Goal: Information Seeking & Learning: Check status

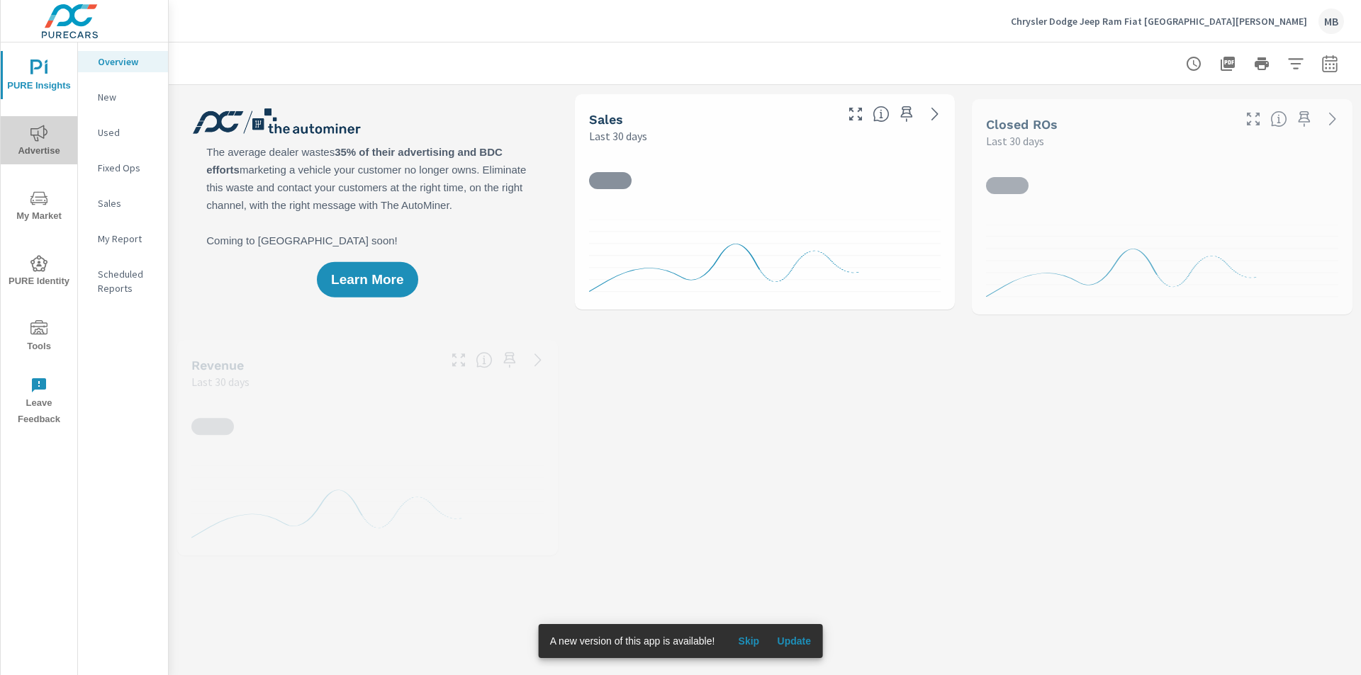
click at [51, 129] on span "Advertise" at bounding box center [39, 142] width 68 height 35
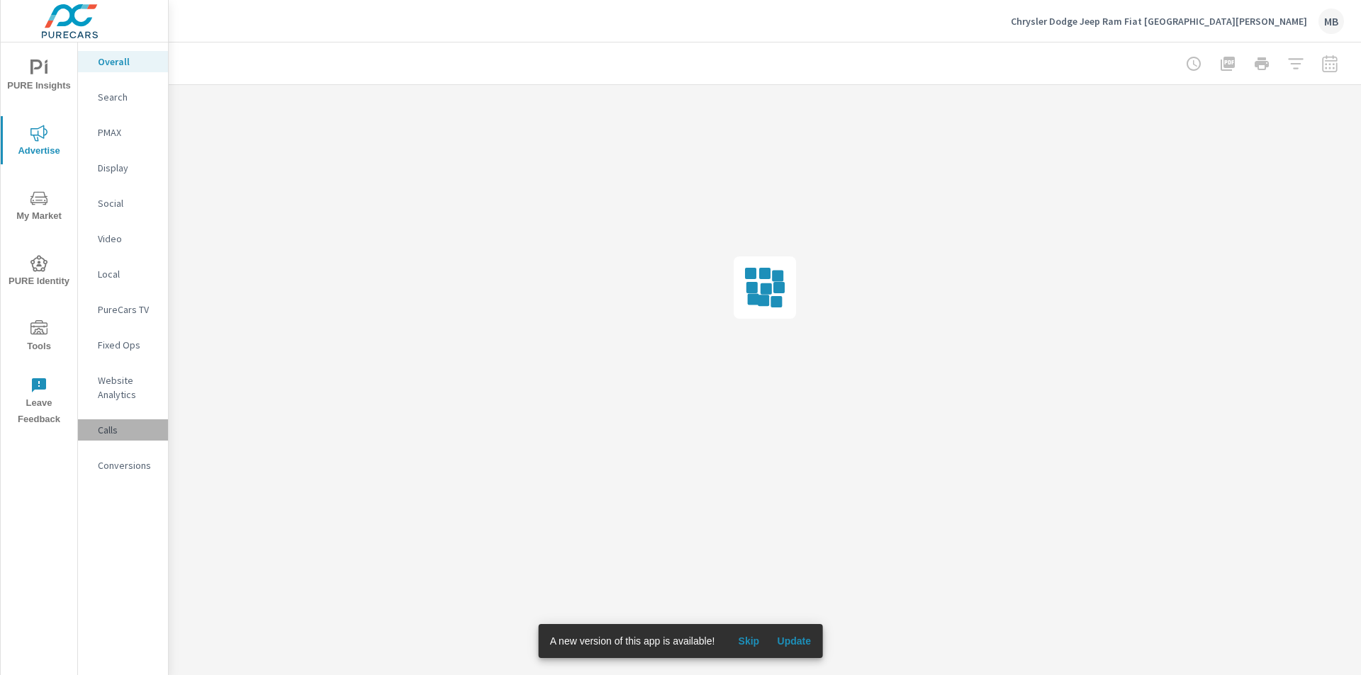
click at [100, 425] on p "Calls" at bounding box center [127, 430] width 59 height 14
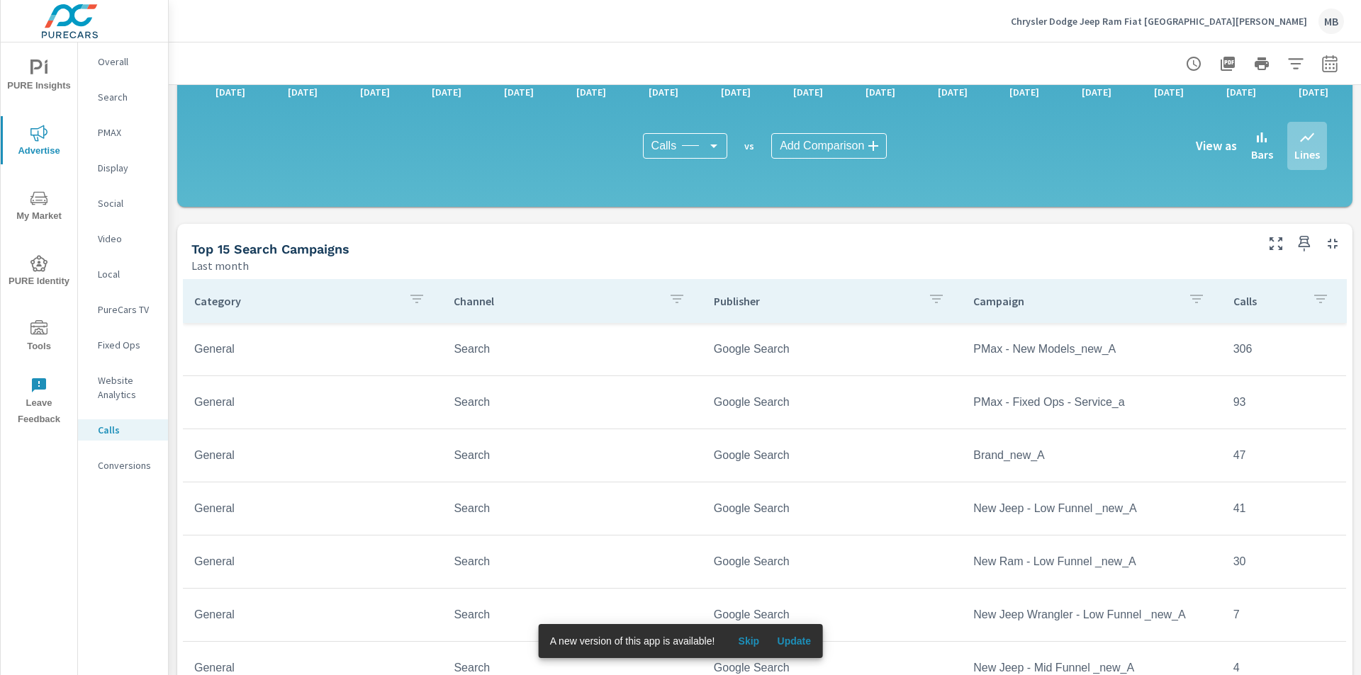
scroll to position [71, 0]
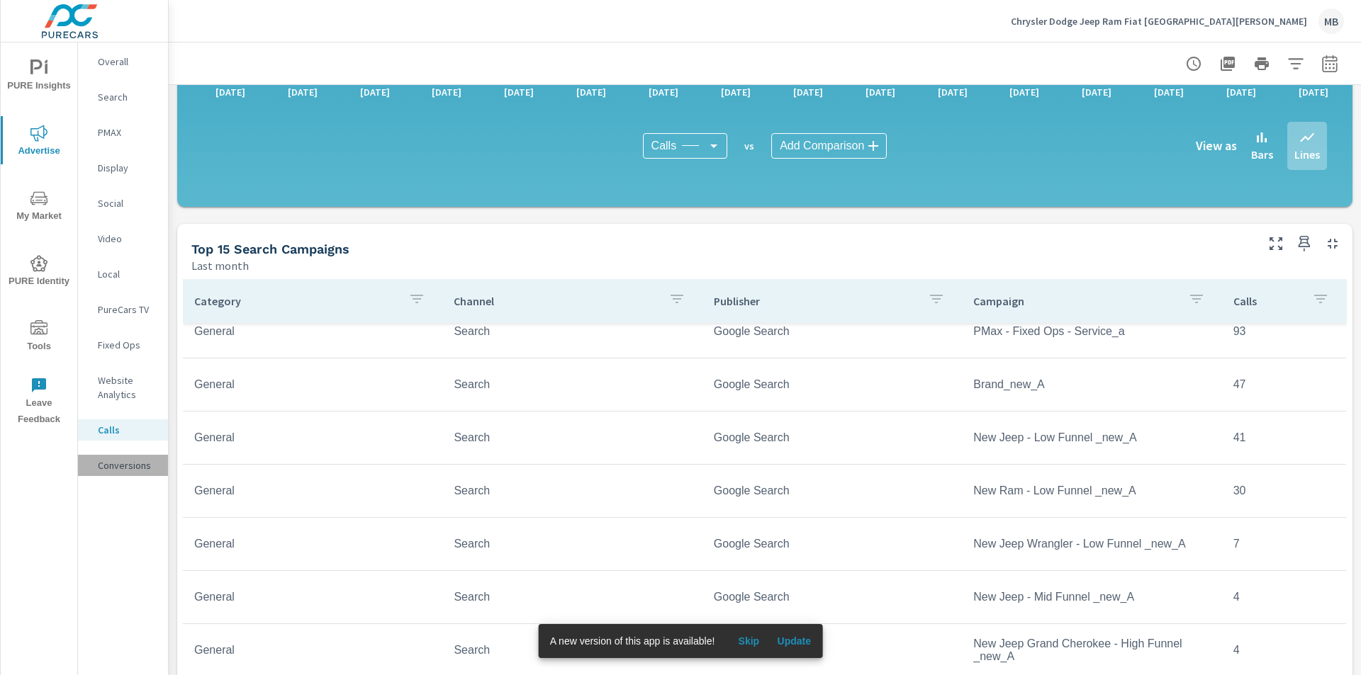
click at [123, 464] on p "Conversions" at bounding box center [127, 466] width 59 height 14
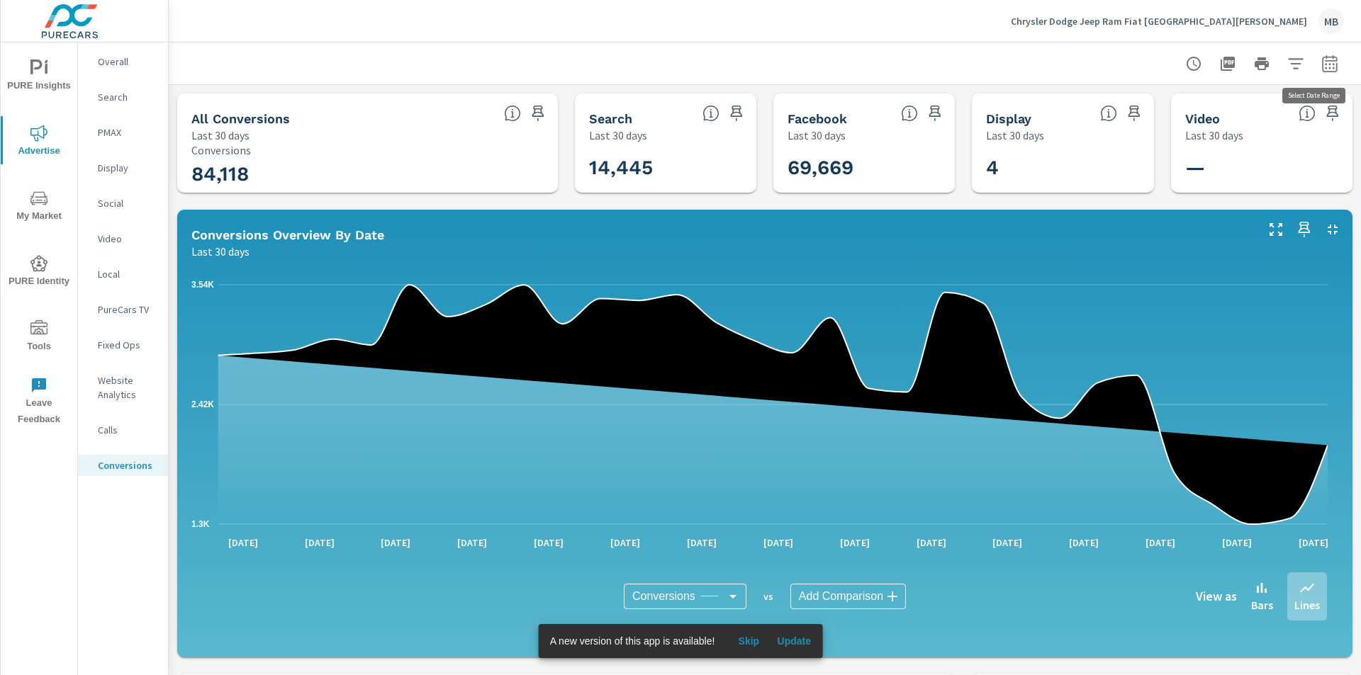
click at [1325, 68] on icon "button" at bounding box center [1329, 66] width 9 height 6
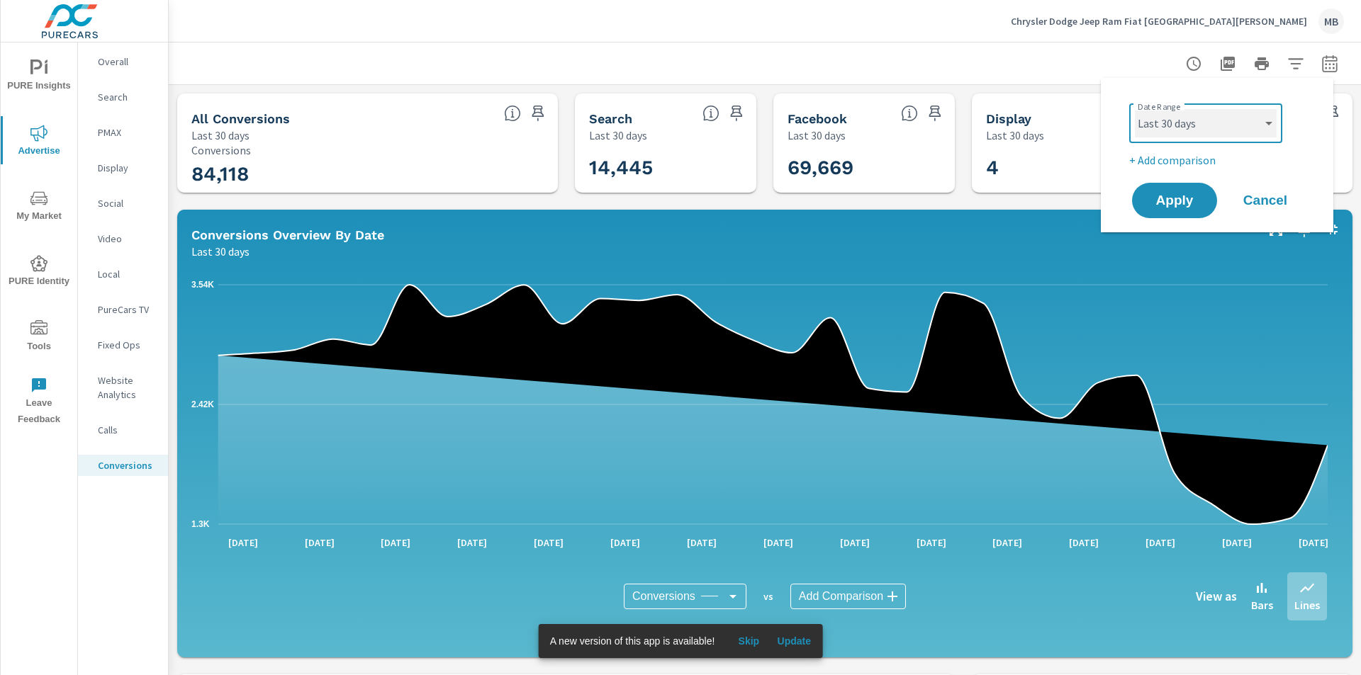
click at [1204, 123] on select "Custom Yesterday Last week Last 7 days Last 14 days Last 30 days Last 45 days L…" at bounding box center [1206, 123] width 142 height 28
click at [1135, 109] on select "Custom Yesterday Last week Last 7 days Last 14 days Last 30 days Last 45 days L…" at bounding box center [1206, 123] width 142 height 28
select select "custom"
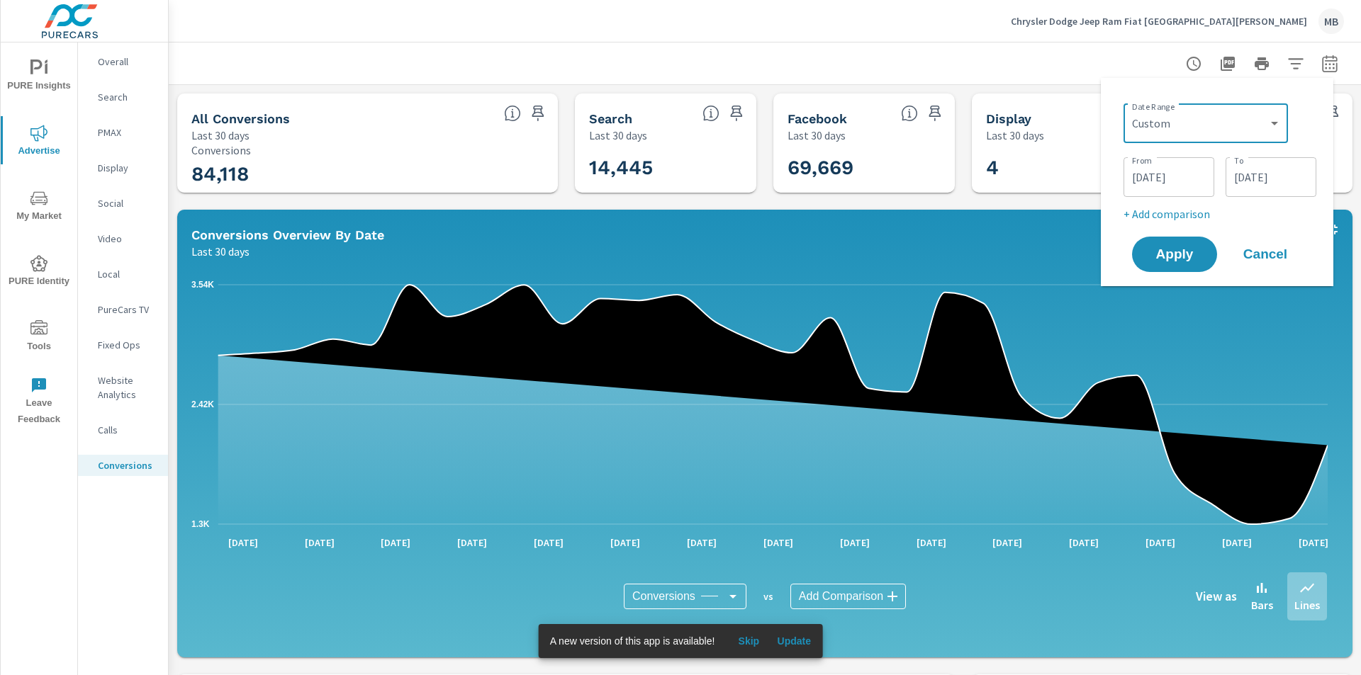
click at [1159, 175] on input "08/11/2025" at bounding box center [1168, 177] width 79 height 28
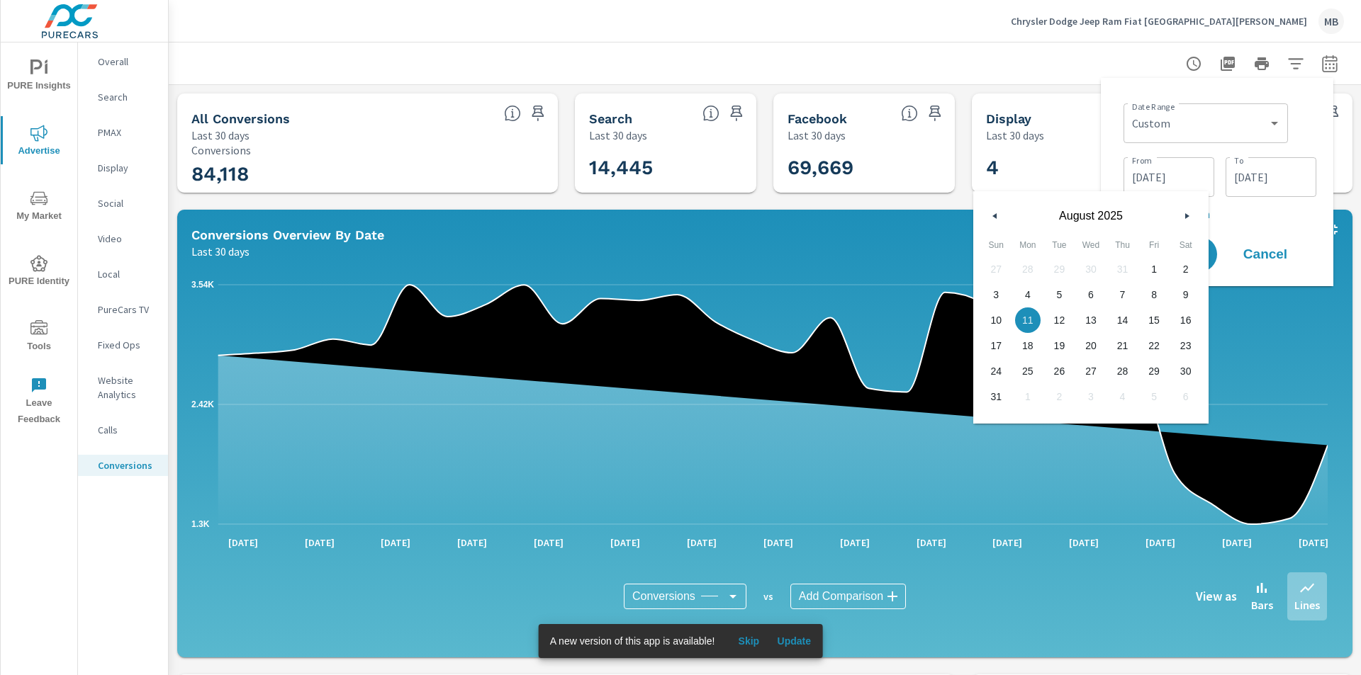
click at [1152, 270] on span "1" at bounding box center [1154, 269] width 32 height 18
type input "08/01/2025"
click at [1267, 173] on input "09/09/2025" at bounding box center [1270, 177] width 79 height 28
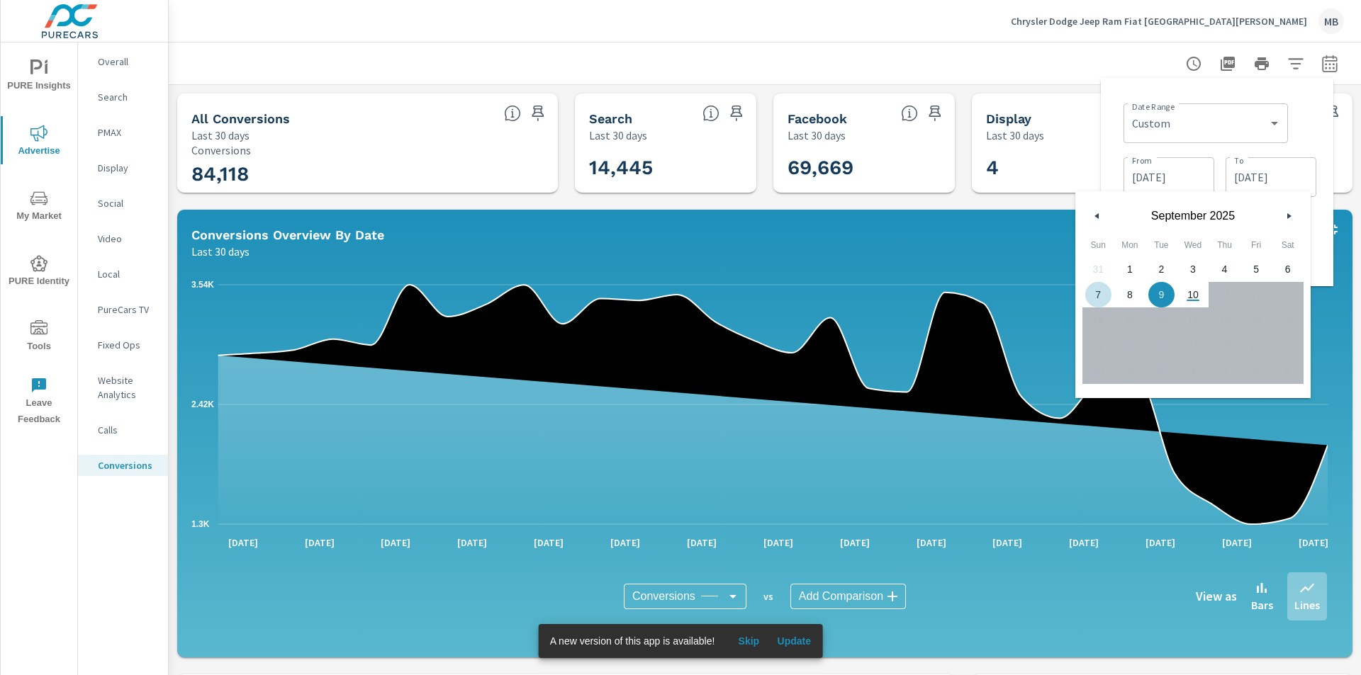
click at [1090, 208] on div "September 2025" at bounding box center [1192, 212] width 235 height 43
click at [1094, 218] on icon "button" at bounding box center [1094, 216] width 7 height 6
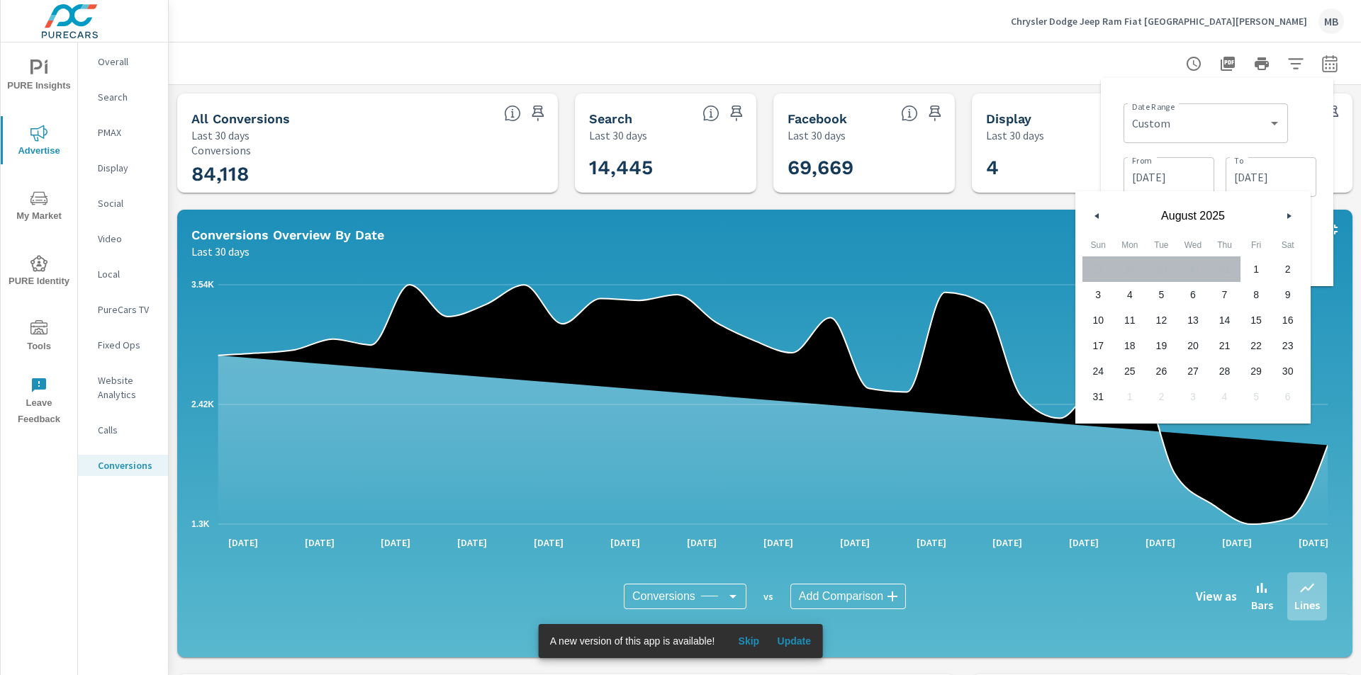
click at [1099, 401] on span "31" at bounding box center [1098, 397] width 32 height 18
type input "08/31/2025"
click at [1066, 53] on div at bounding box center [765, 64] width 1158 height 42
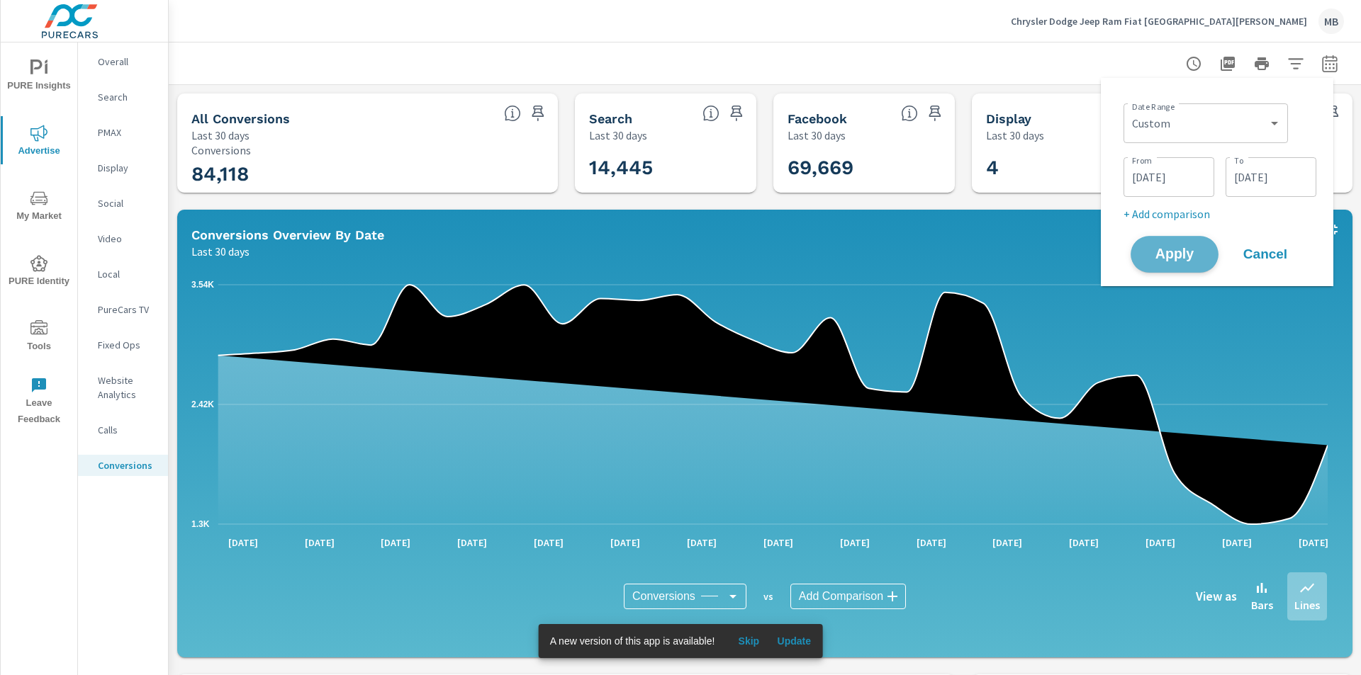
click at [1167, 248] on span "Apply" at bounding box center [1174, 254] width 58 height 13
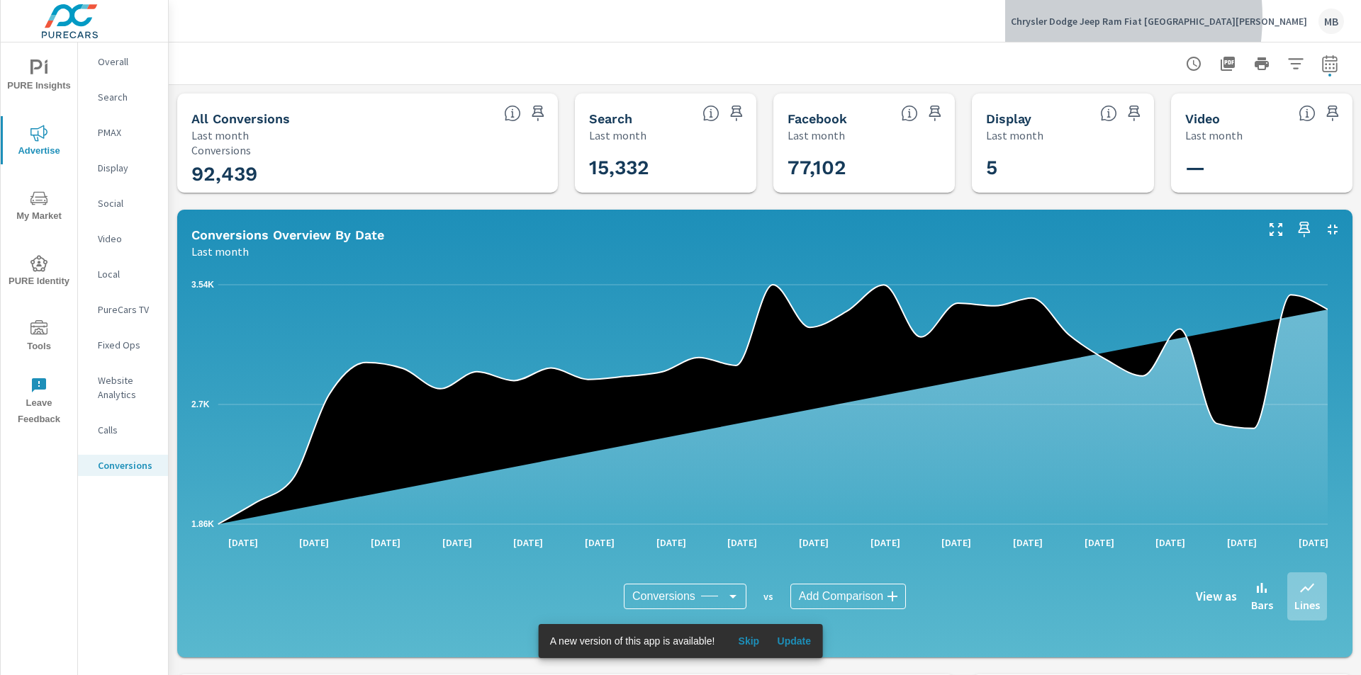
click at [1142, 17] on p "Chrysler Dodge Jeep Ram Fiat Fort Walton Beach" at bounding box center [1159, 21] width 296 height 13
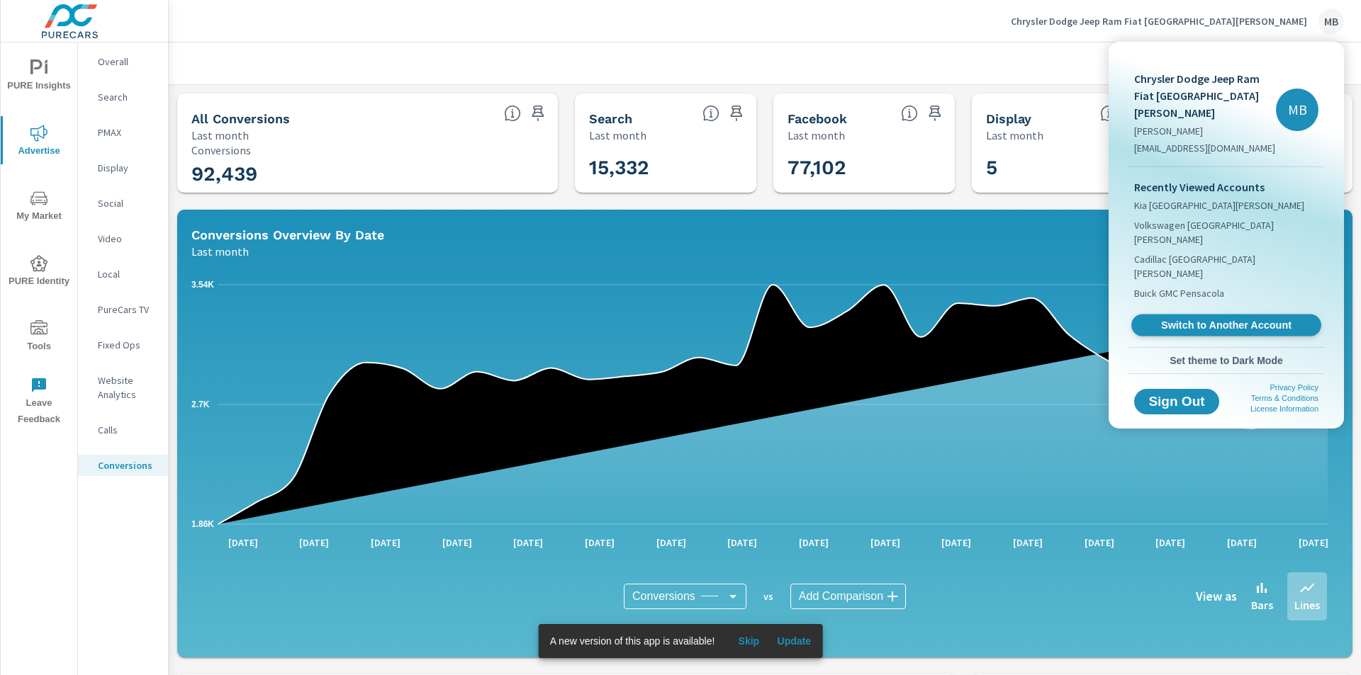
click at [1199, 319] on span "Switch to Another Account" at bounding box center [1226, 325] width 174 height 13
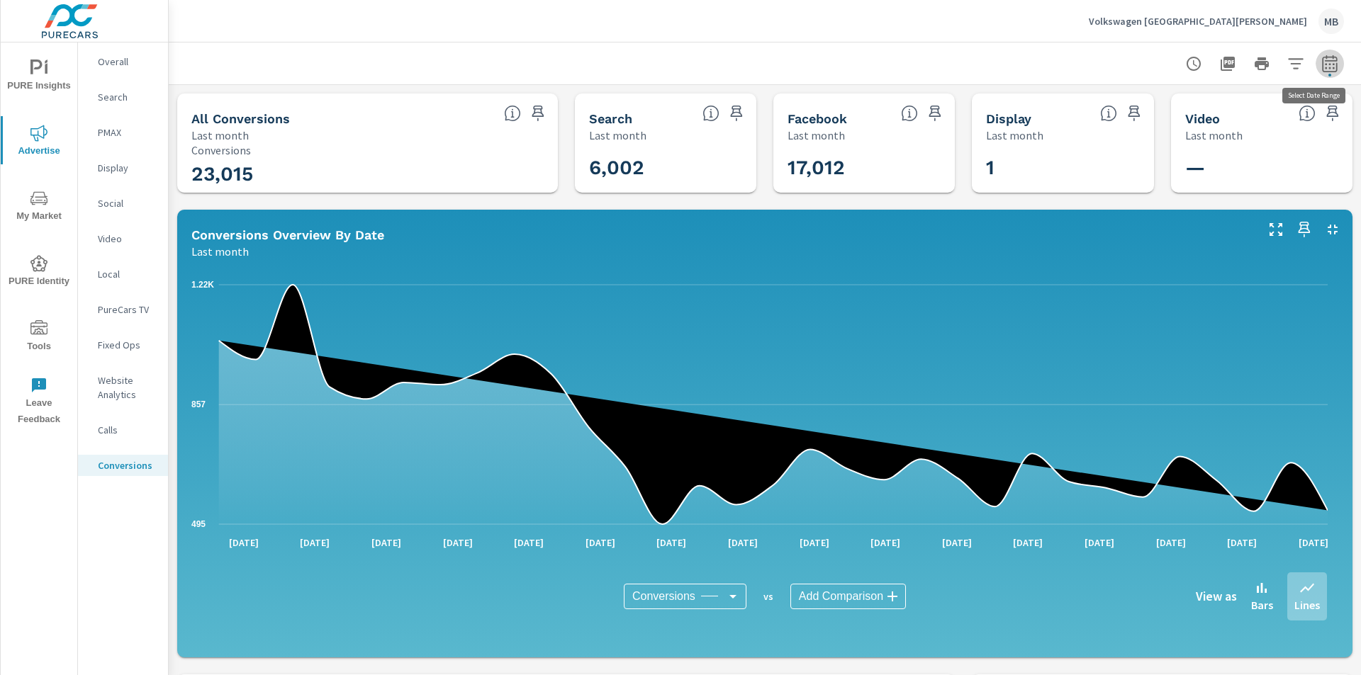
click at [1321, 69] on icon "button" at bounding box center [1329, 63] width 17 height 17
select select "Last month"
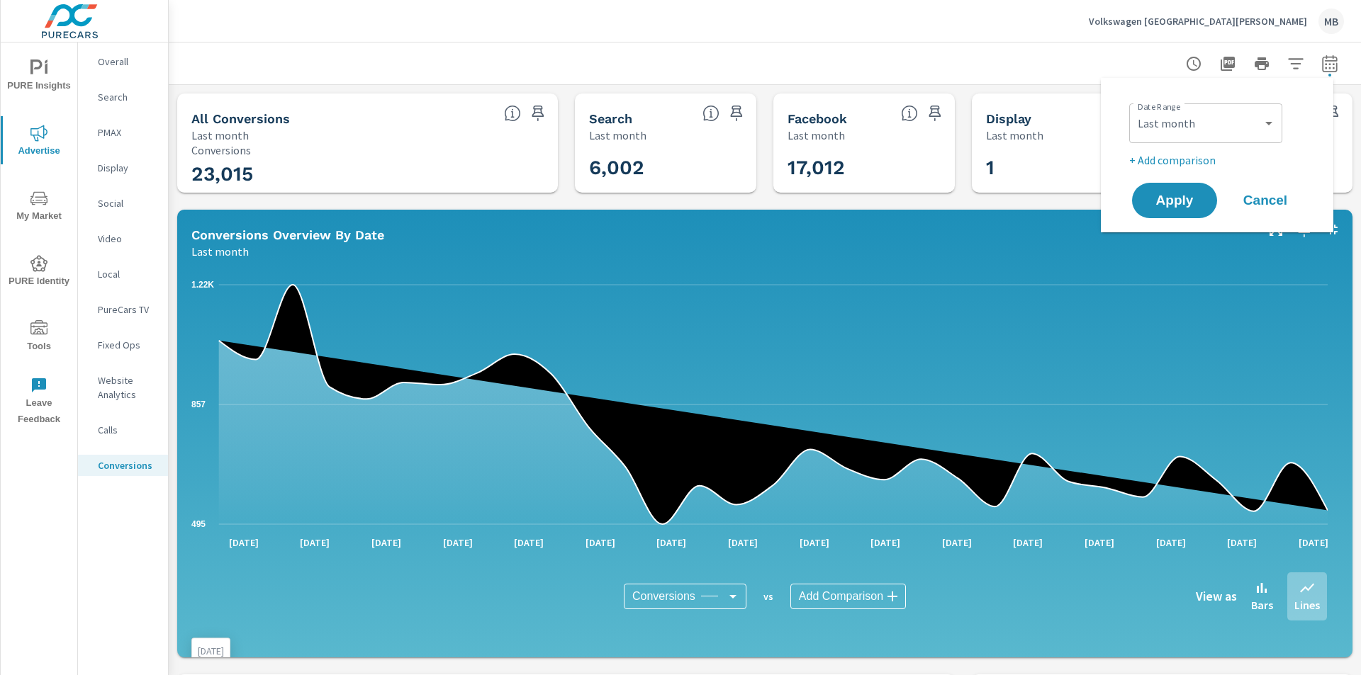
click at [1218, 321] on icon "495 857 1.22K" at bounding box center [759, 405] width 1136 height 262
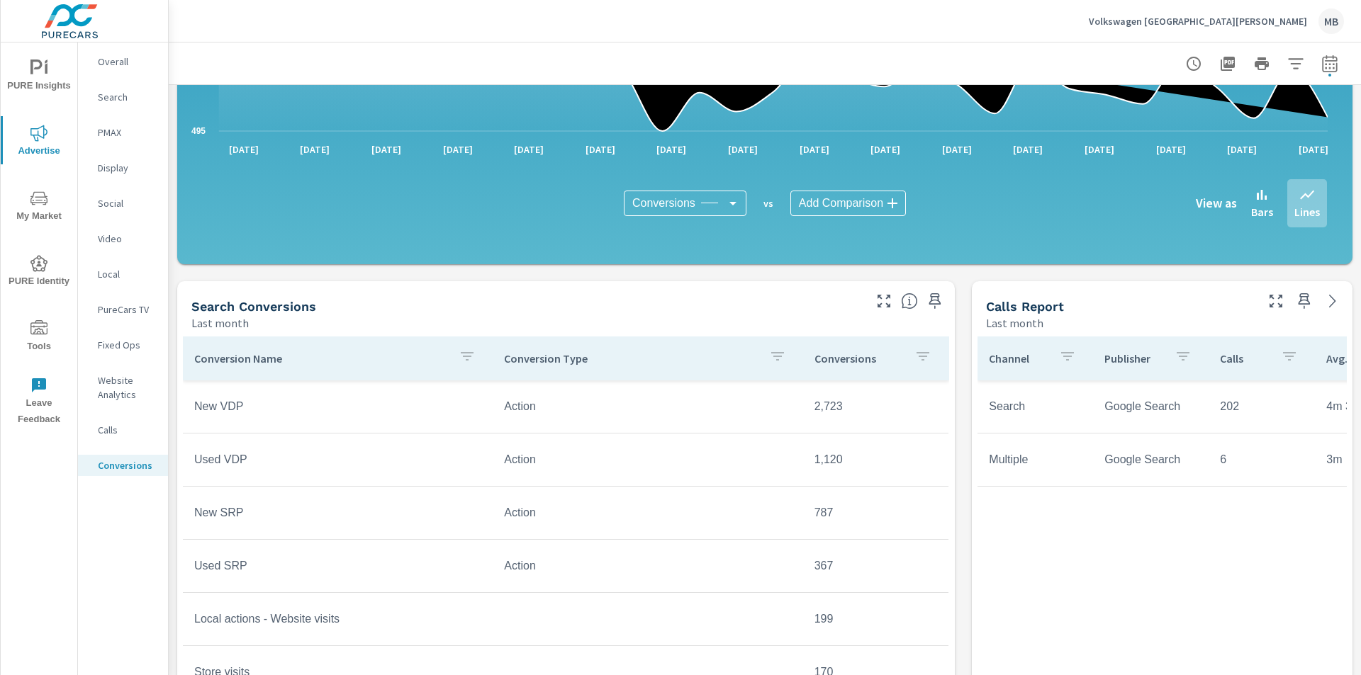
scroll to position [354, 0]
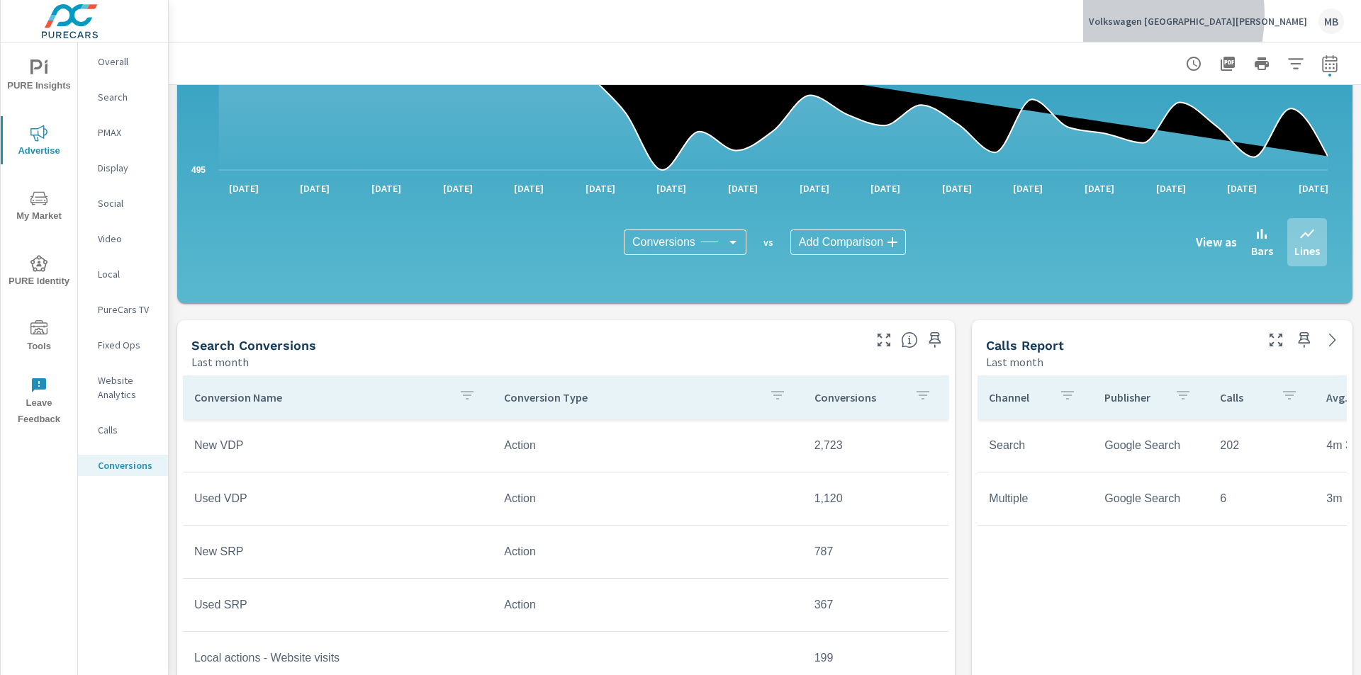
click at [1193, 15] on p "Volkswagen [GEOGRAPHIC_DATA][PERSON_NAME]" at bounding box center [1198, 21] width 218 height 13
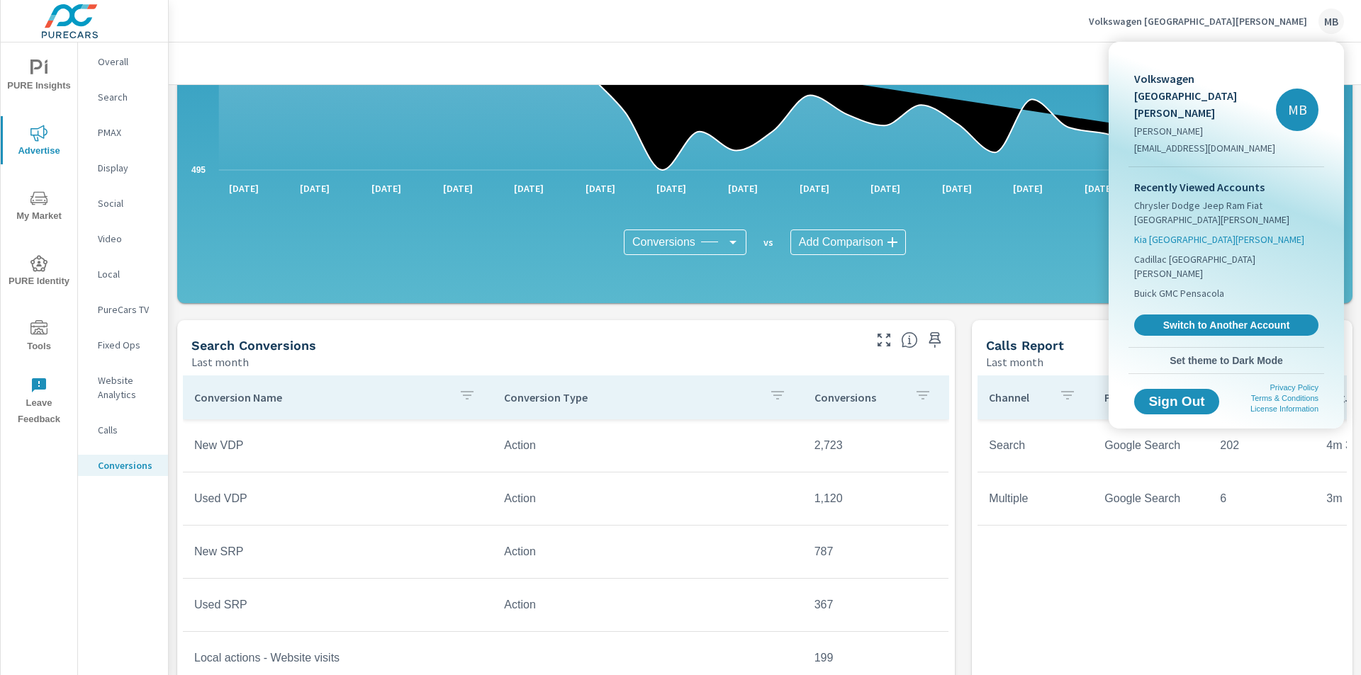
click at [1168, 230] on li "Kia [GEOGRAPHIC_DATA][PERSON_NAME]" at bounding box center [1226, 240] width 184 height 20
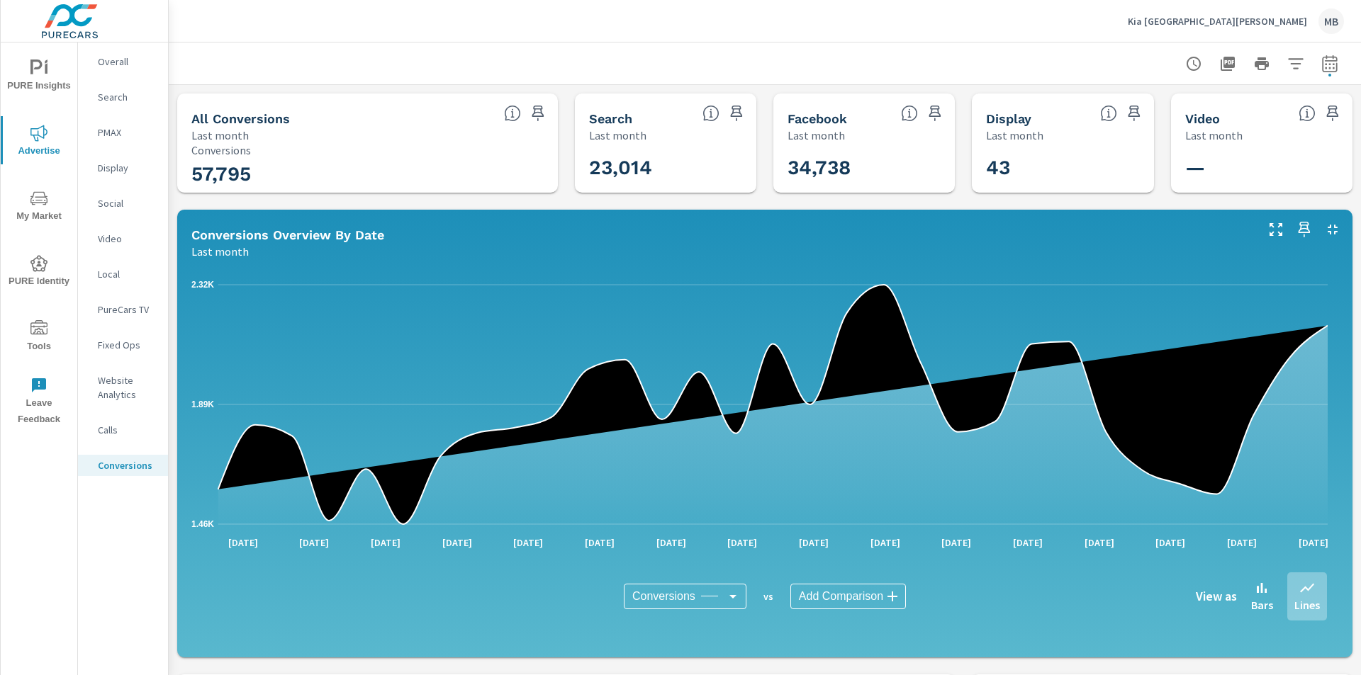
click at [1250, 18] on p "Kia [GEOGRAPHIC_DATA][PERSON_NAME]" at bounding box center [1217, 21] width 179 height 13
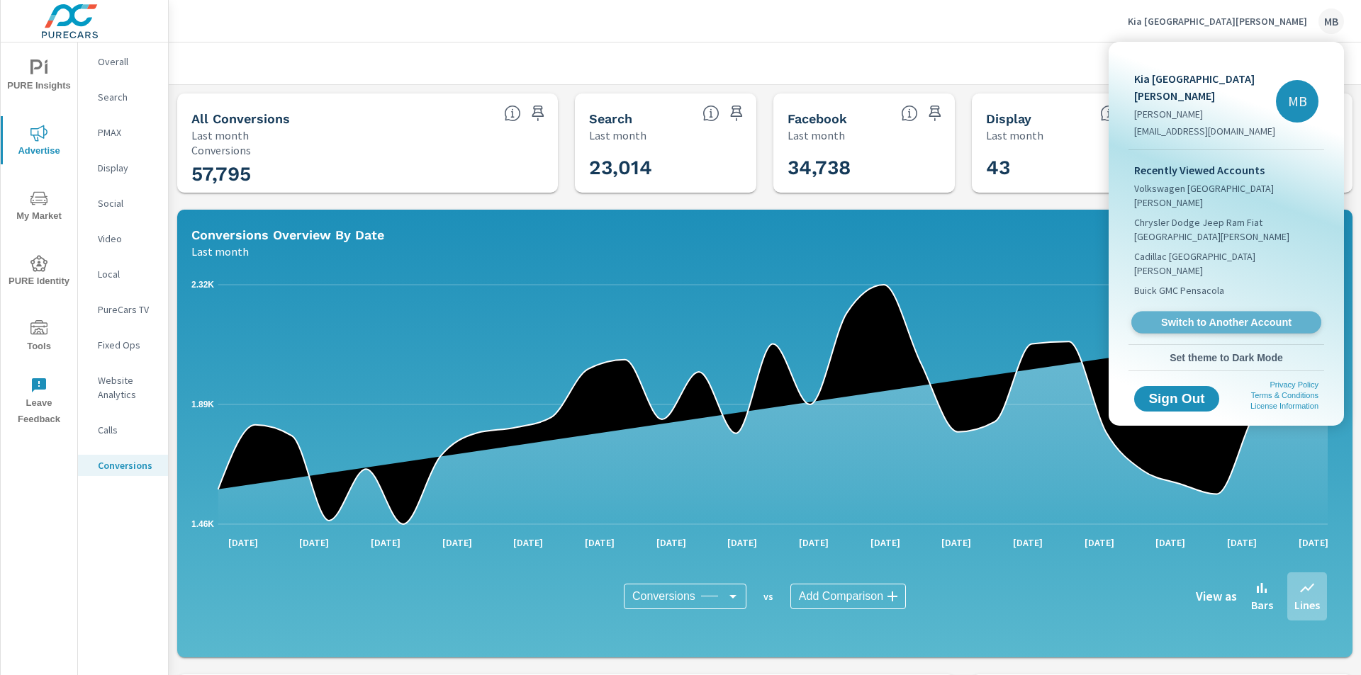
click at [1180, 312] on link "Switch to Another Account" at bounding box center [1226, 323] width 190 height 22
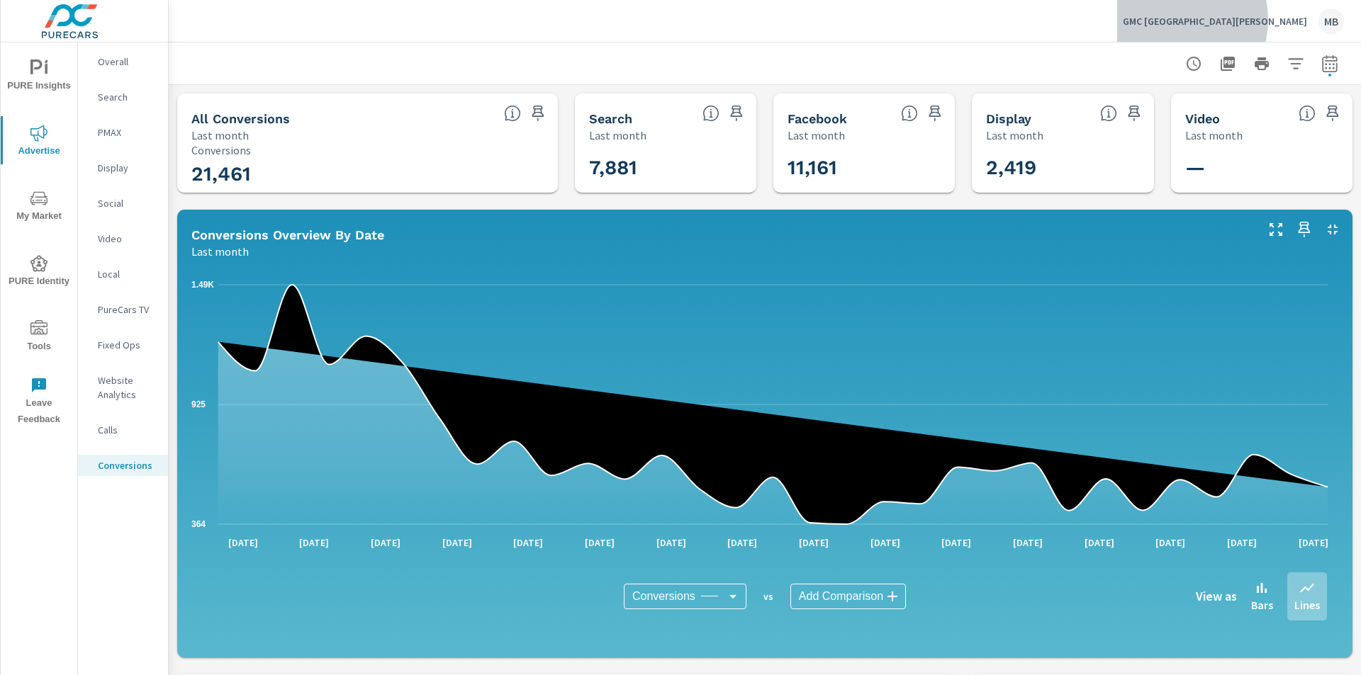
click at [1258, 20] on p "GMC Fort Walton Beach" at bounding box center [1215, 21] width 184 height 13
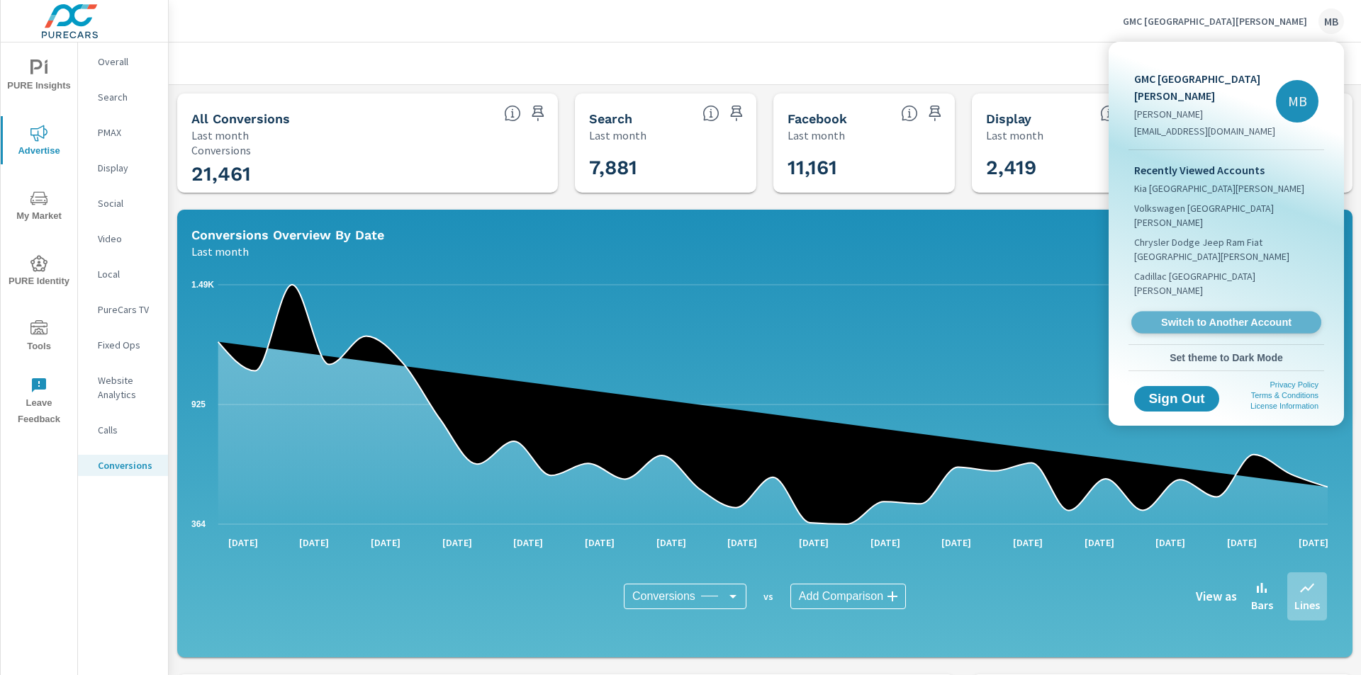
click at [1180, 316] on span "Switch to Another Account" at bounding box center [1226, 322] width 174 height 13
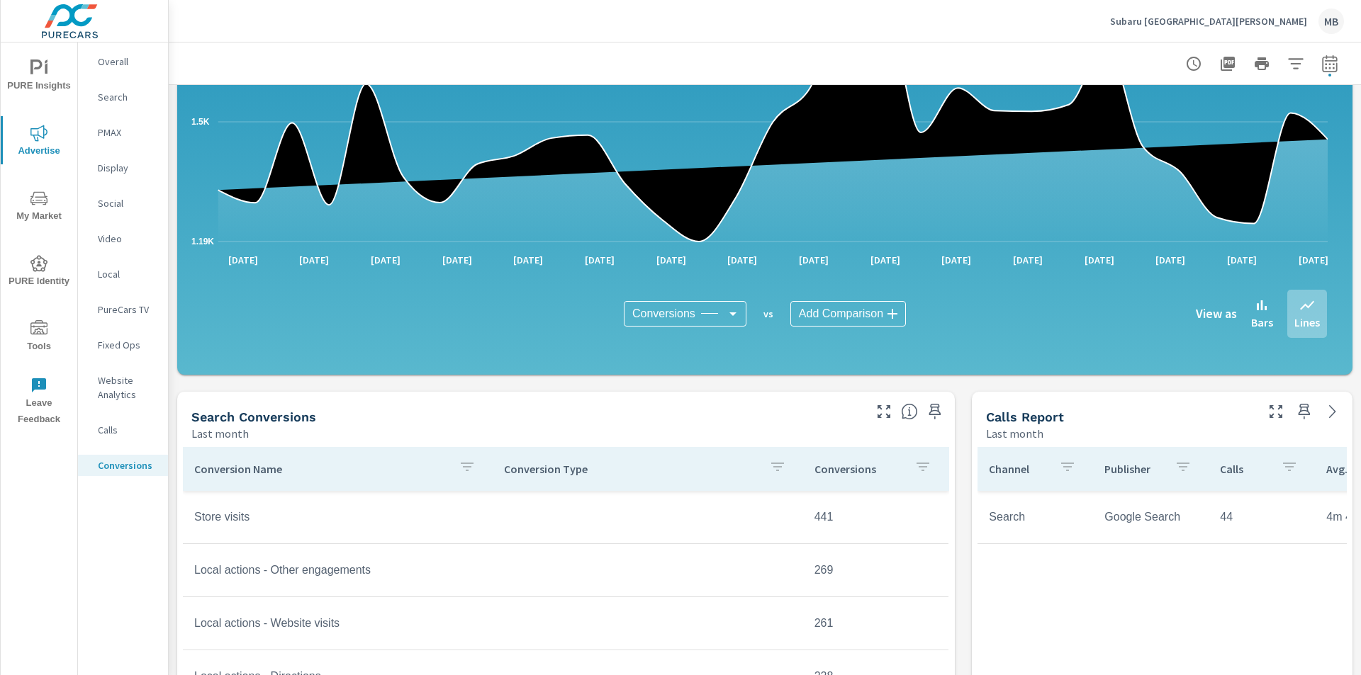
scroll to position [283, 0]
click at [1229, 24] on p "Subaru Fort Walton Beach" at bounding box center [1208, 21] width 197 height 13
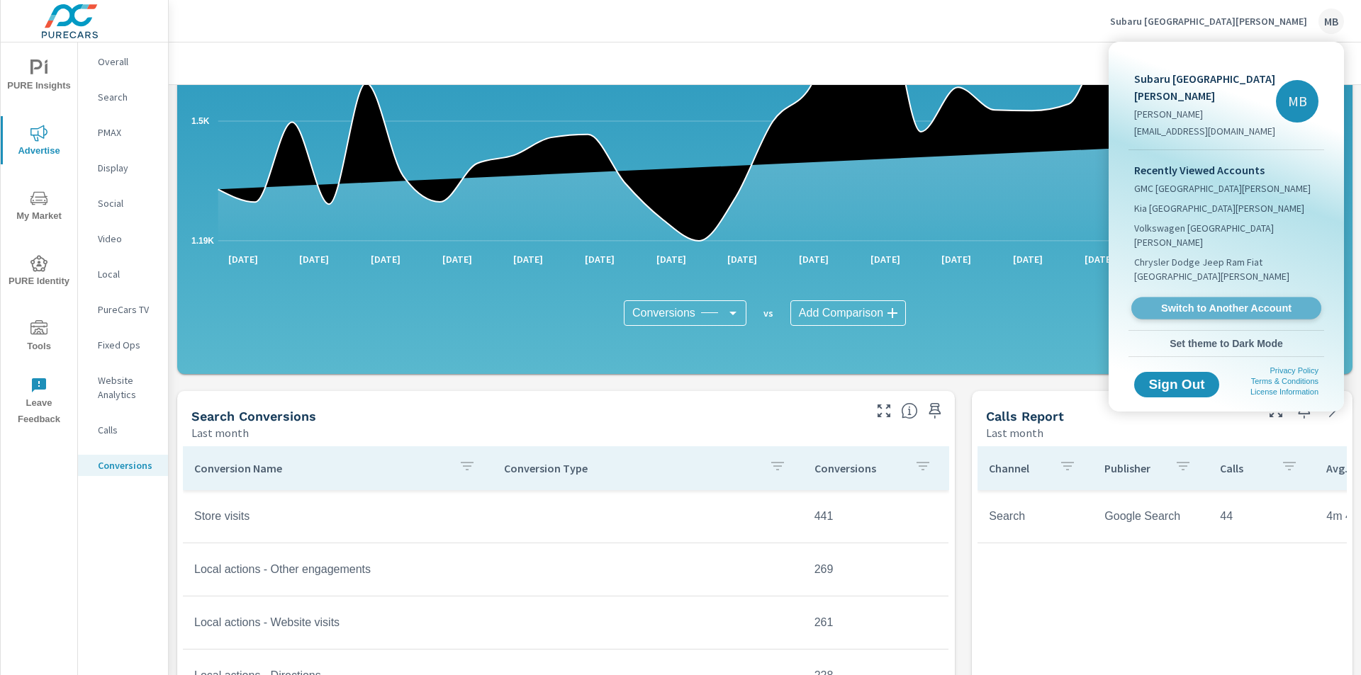
click at [1179, 302] on span "Switch to Another Account" at bounding box center [1226, 308] width 174 height 13
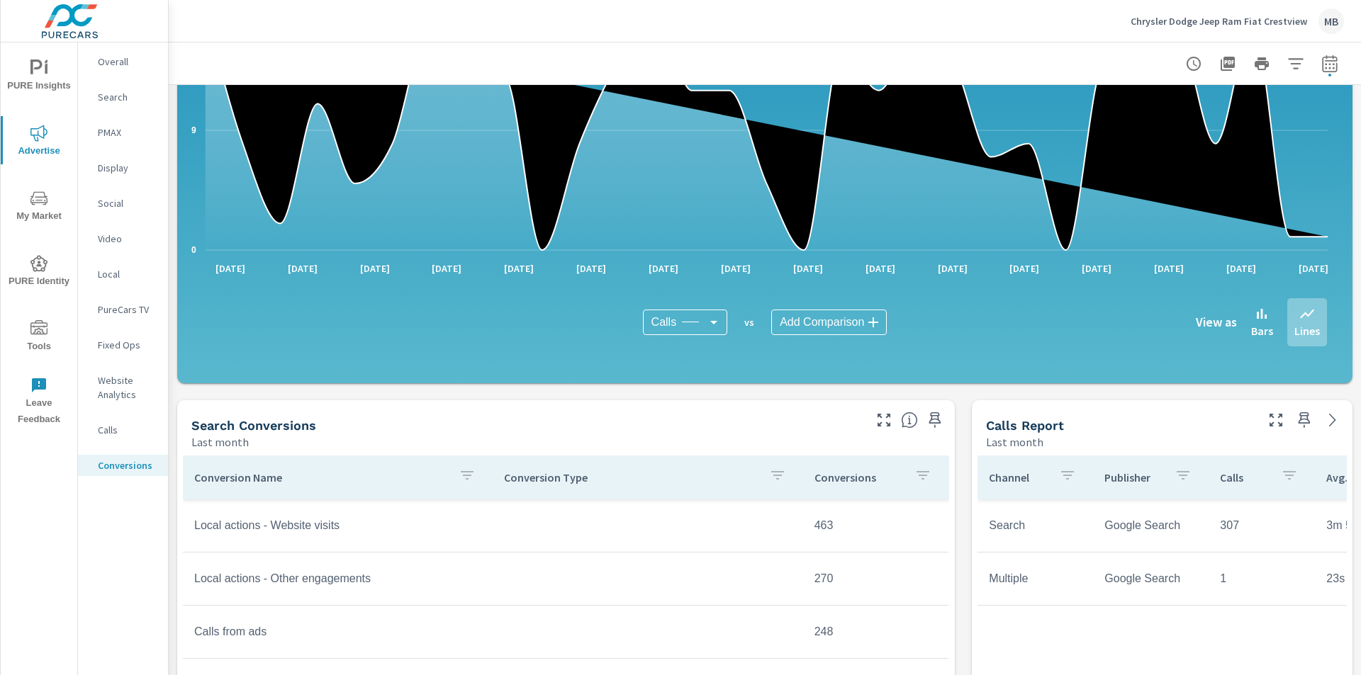
scroll to position [283, 0]
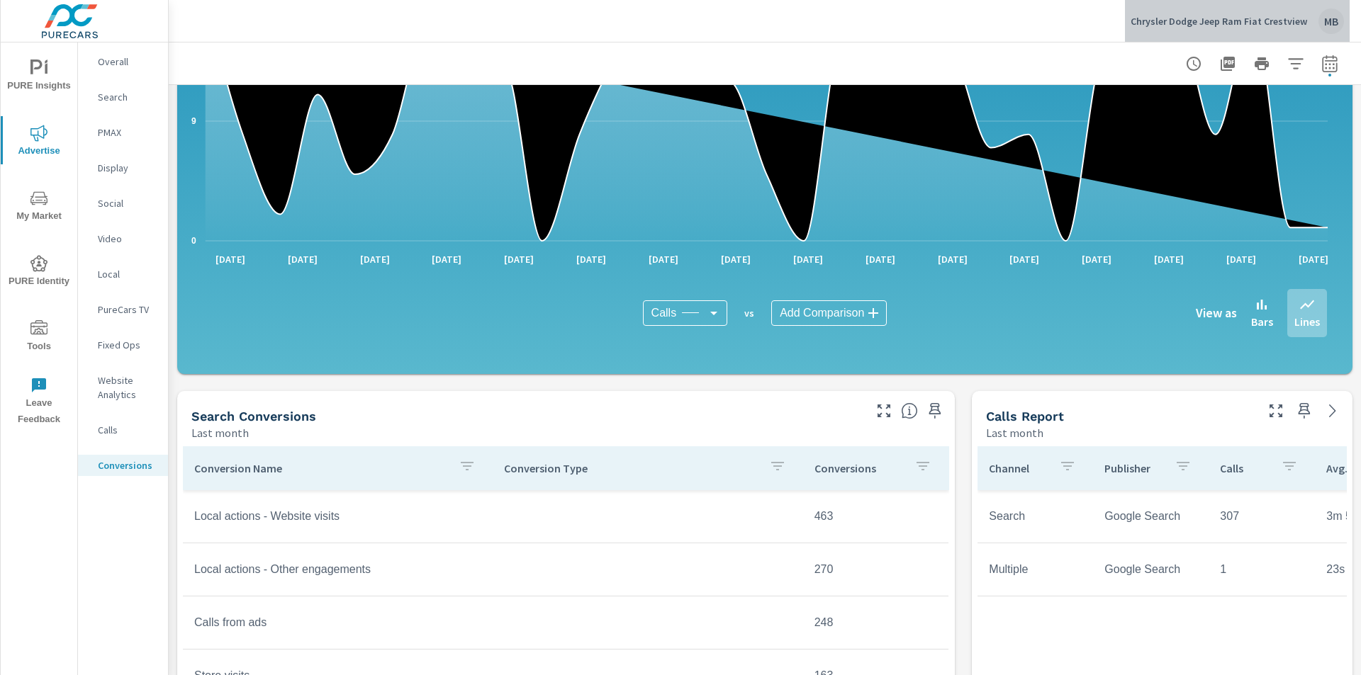
click at [1242, 21] on p "Chrysler Dodge Jeep Ram Fiat Crestview" at bounding box center [1218, 21] width 176 height 13
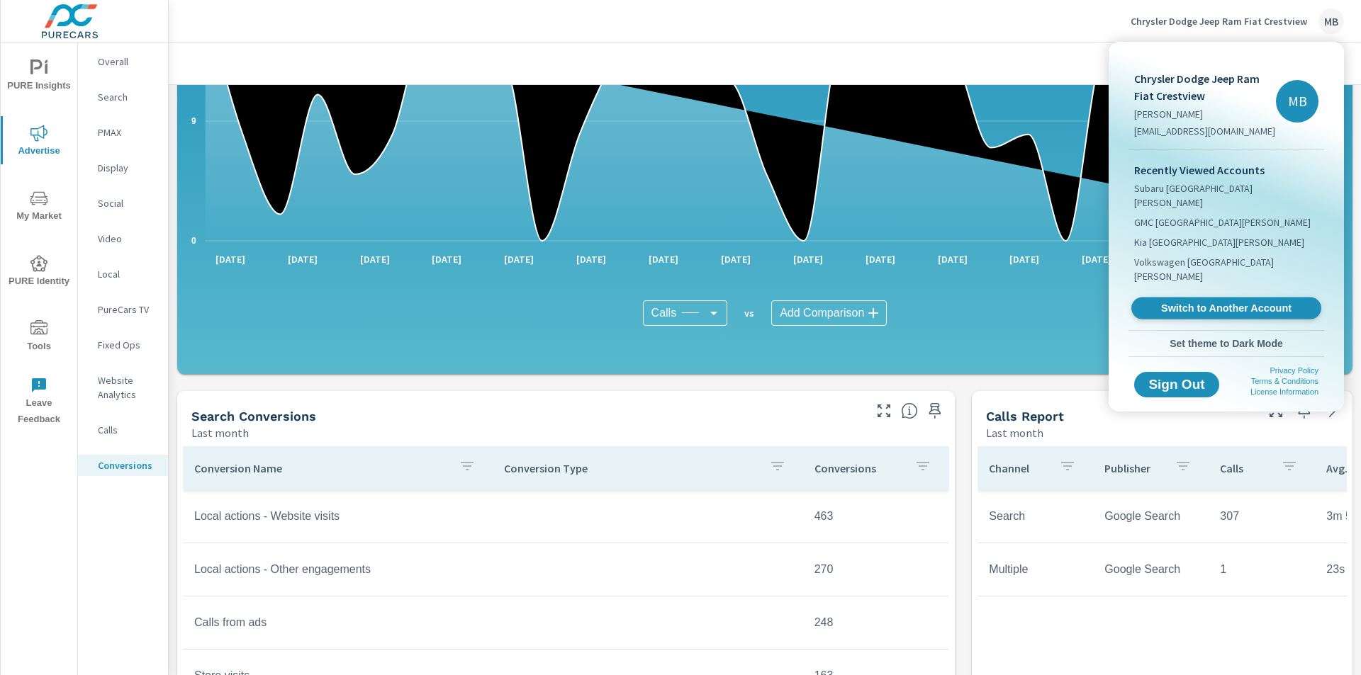
click at [1225, 302] on span "Switch to Another Account" at bounding box center [1226, 308] width 174 height 13
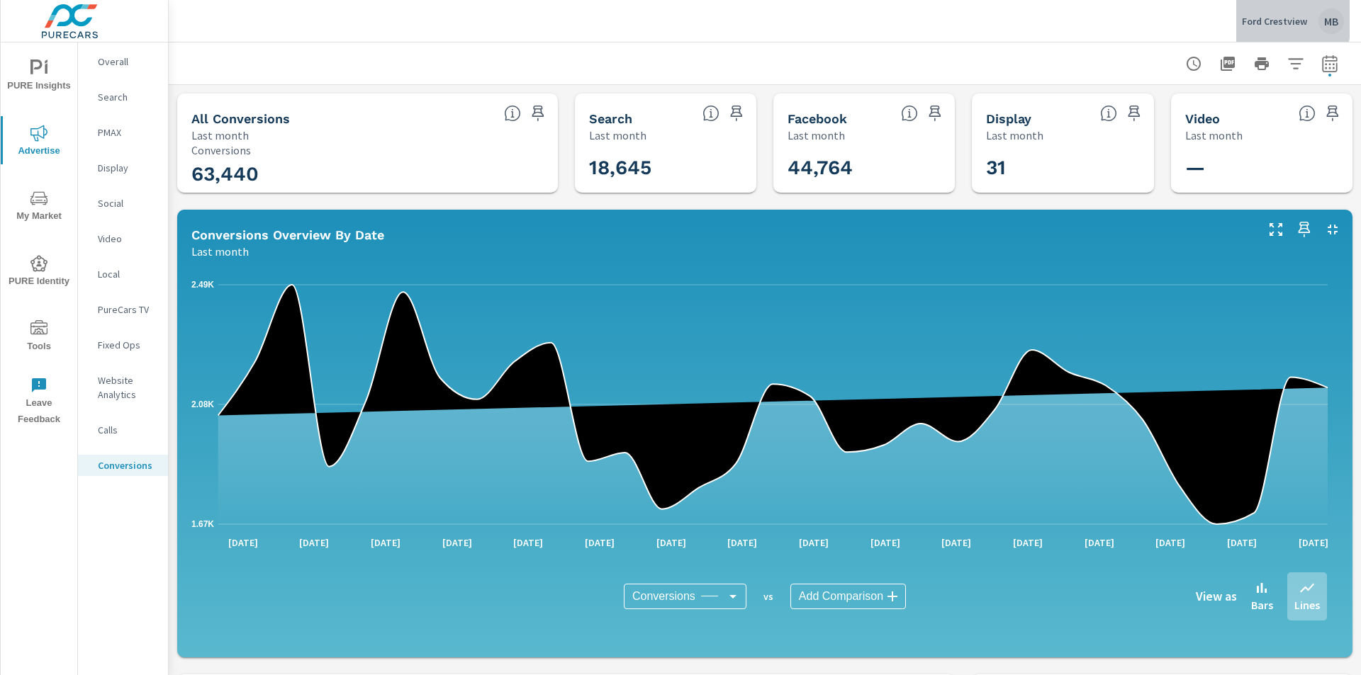
click at [1264, 19] on p "Ford Crestview" at bounding box center [1274, 21] width 65 height 13
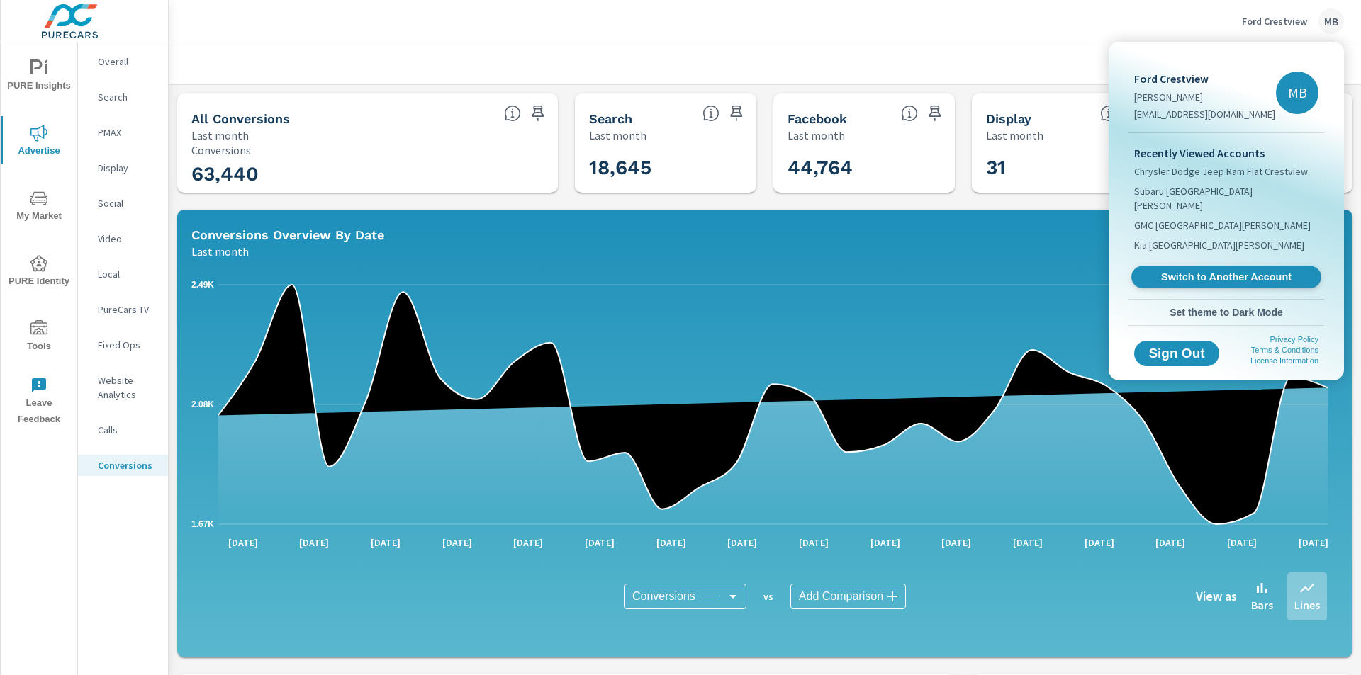
click at [1195, 271] on span "Switch to Another Account" at bounding box center [1226, 277] width 174 height 13
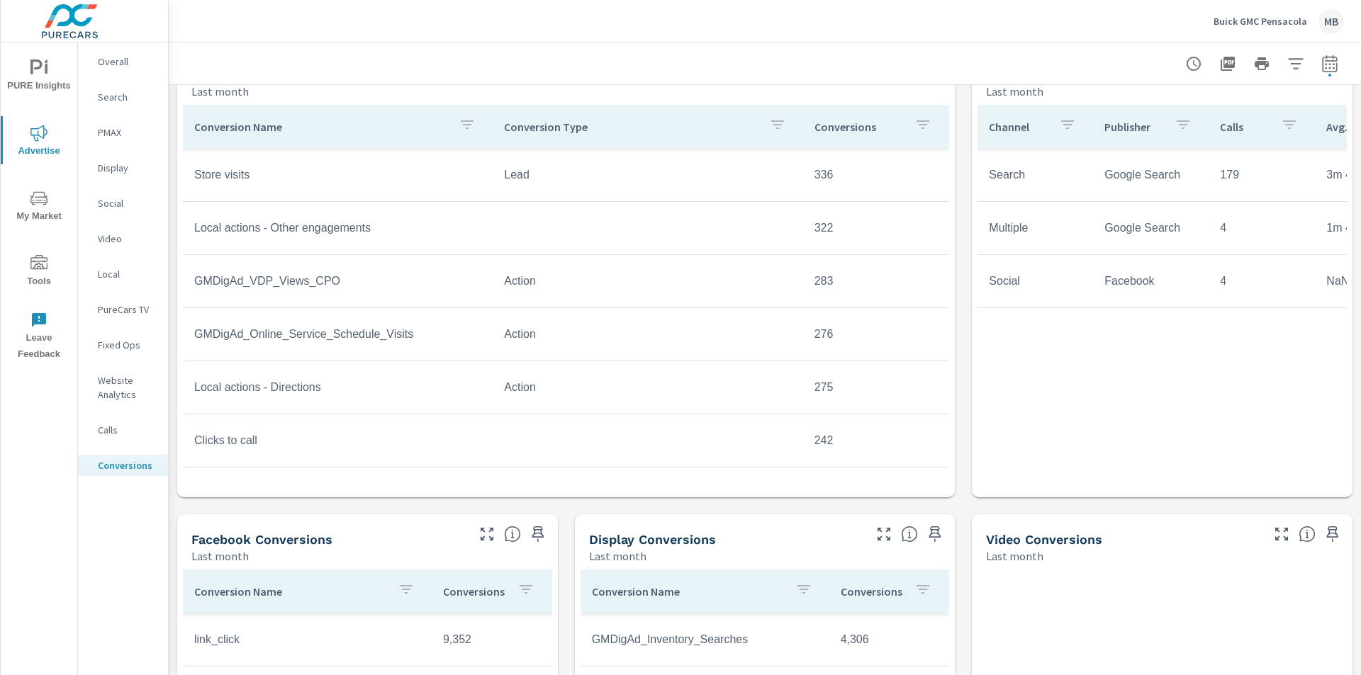
scroll to position [638, 0]
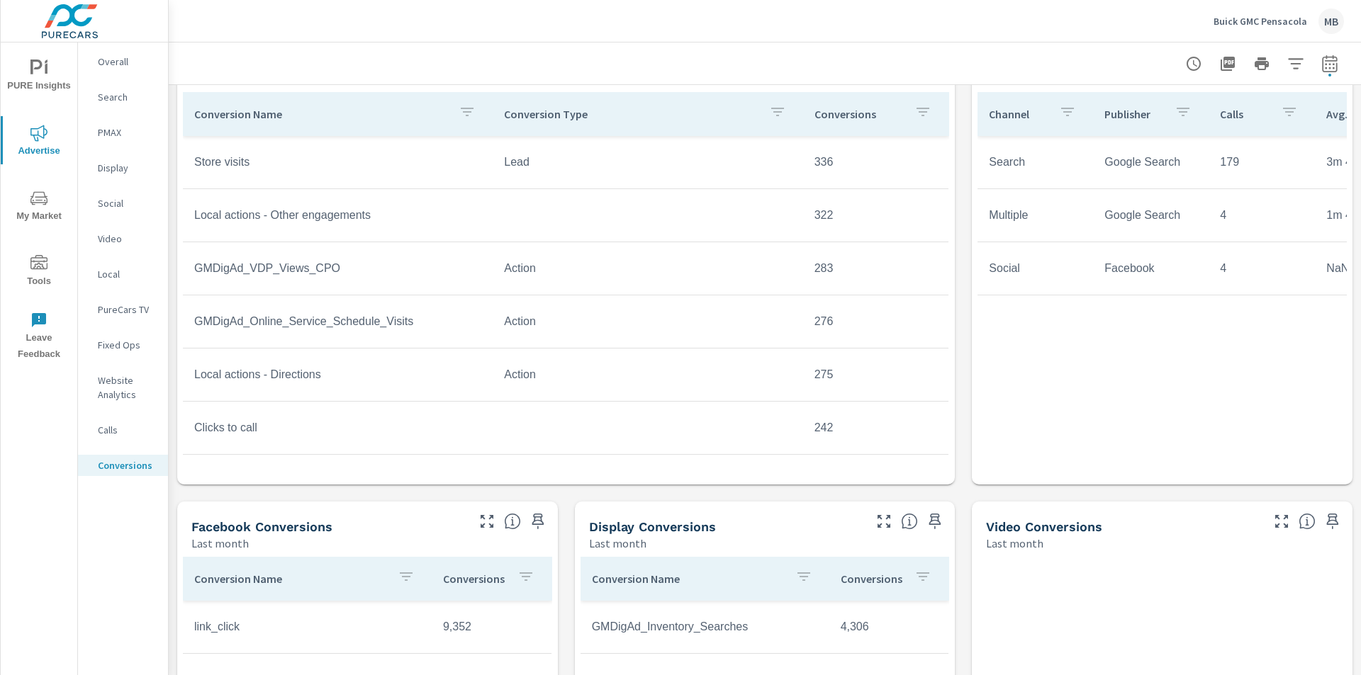
click at [1281, 16] on p "Buick GMC Pensacola" at bounding box center [1260, 21] width 94 height 13
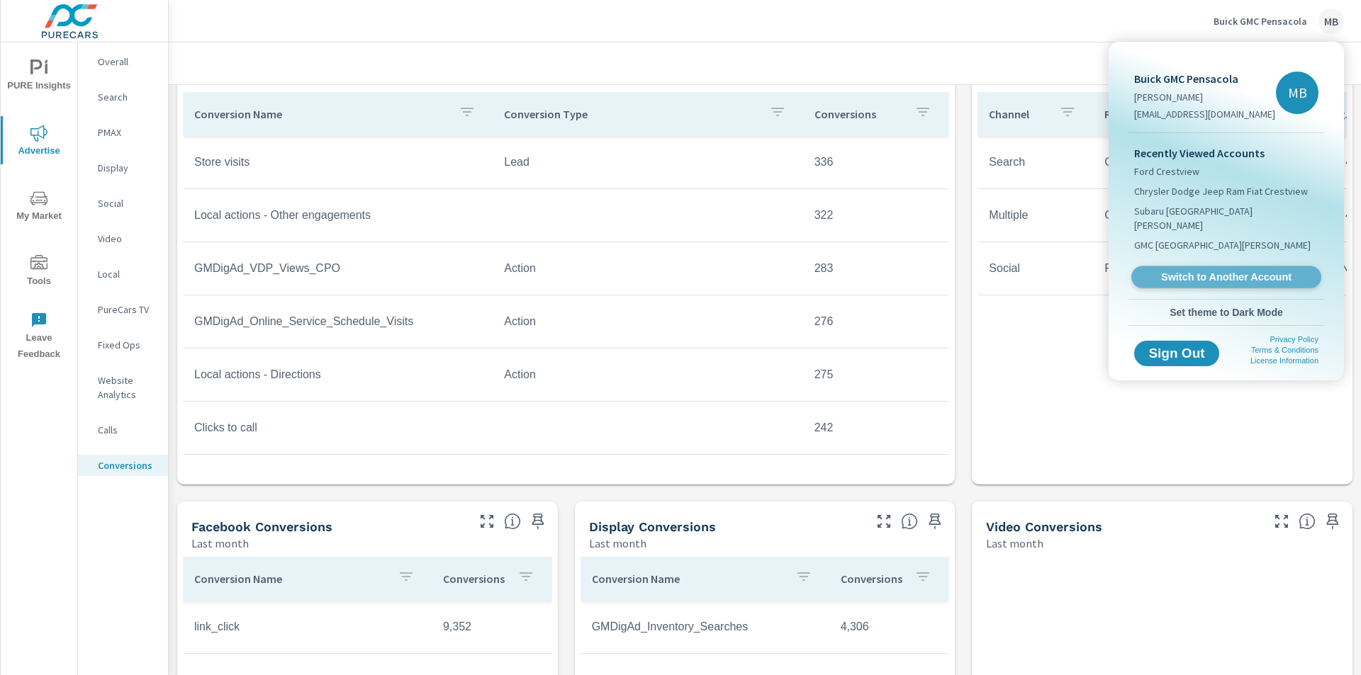
click at [1205, 266] on link "Switch to Another Account" at bounding box center [1226, 277] width 190 height 22
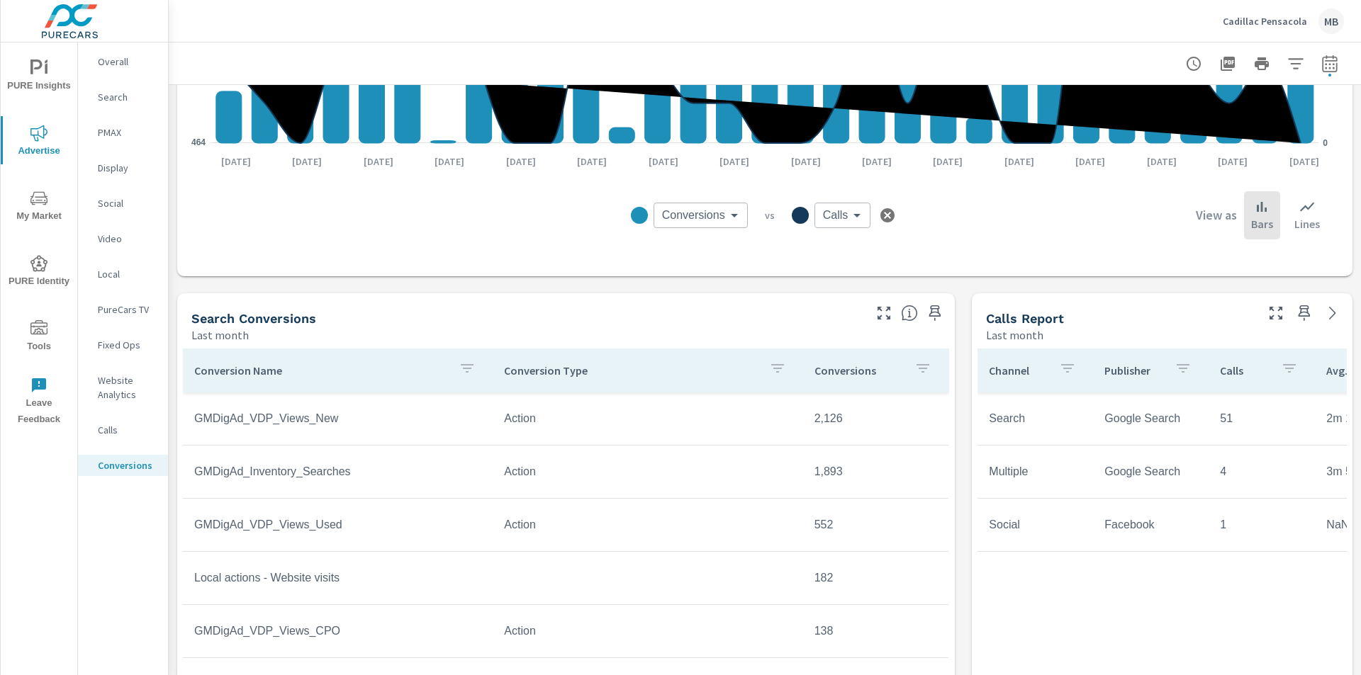
scroll to position [567, 0]
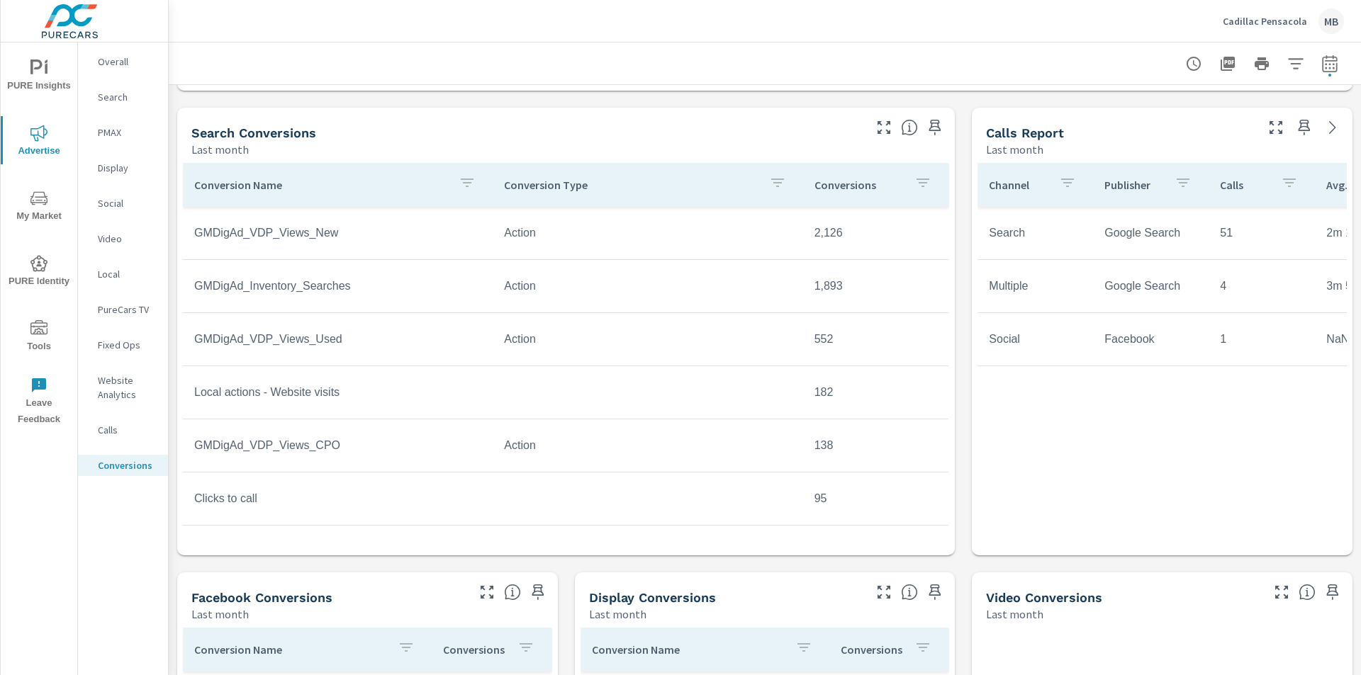
click at [1251, 20] on p "Cadillac Pensacola" at bounding box center [1265, 21] width 84 height 13
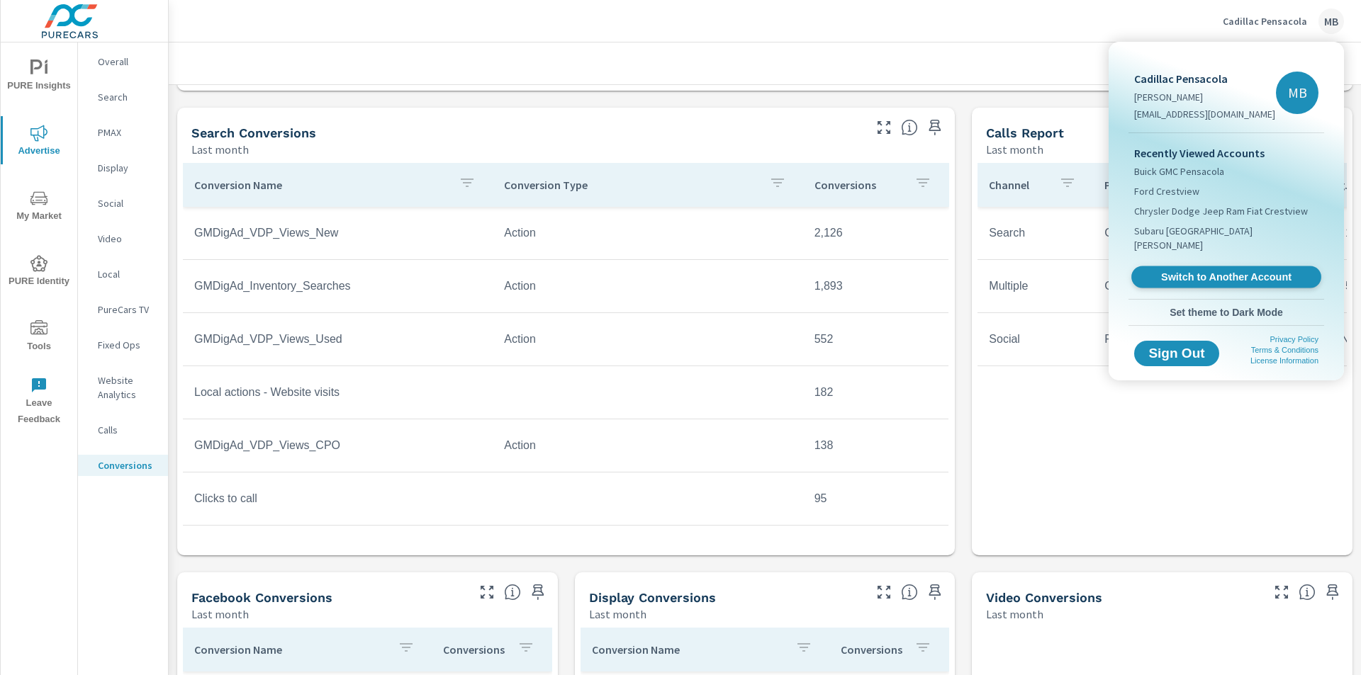
click at [1203, 271] on span "Switch to Another Account" at bounding box center [1226, 277] width 174 height 13
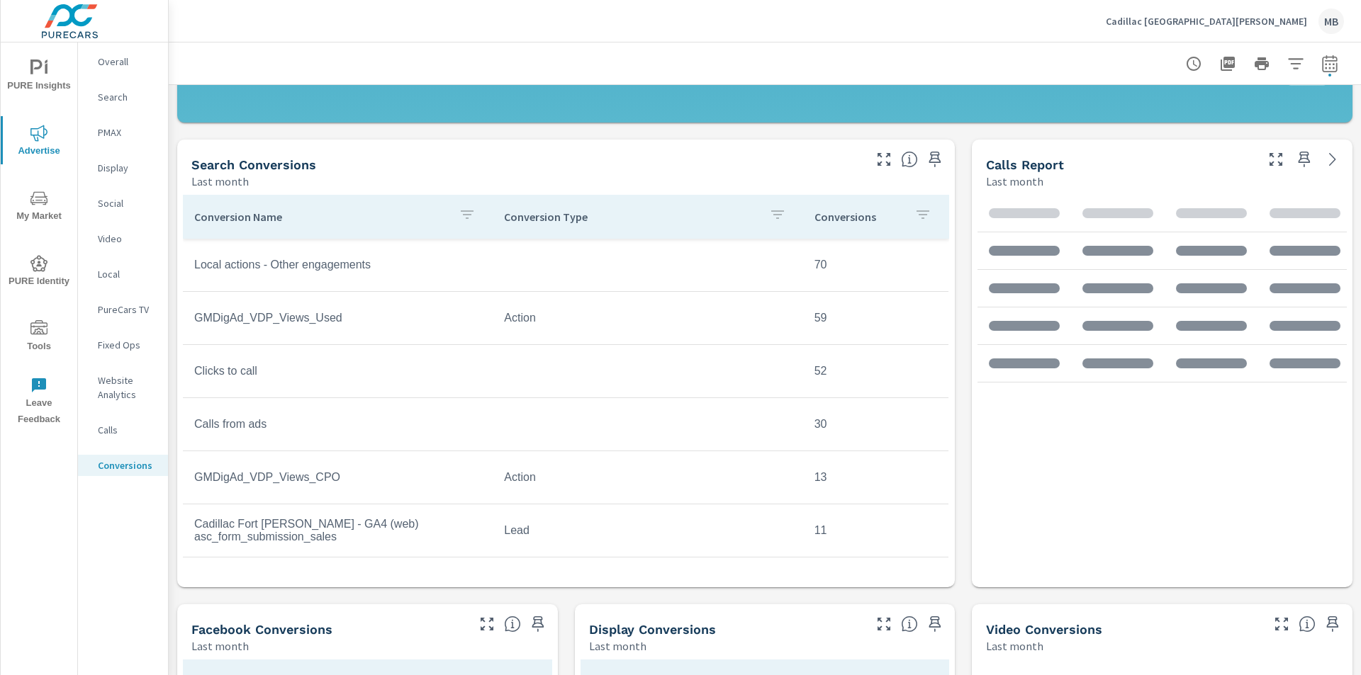
scroll to position [638, 0]
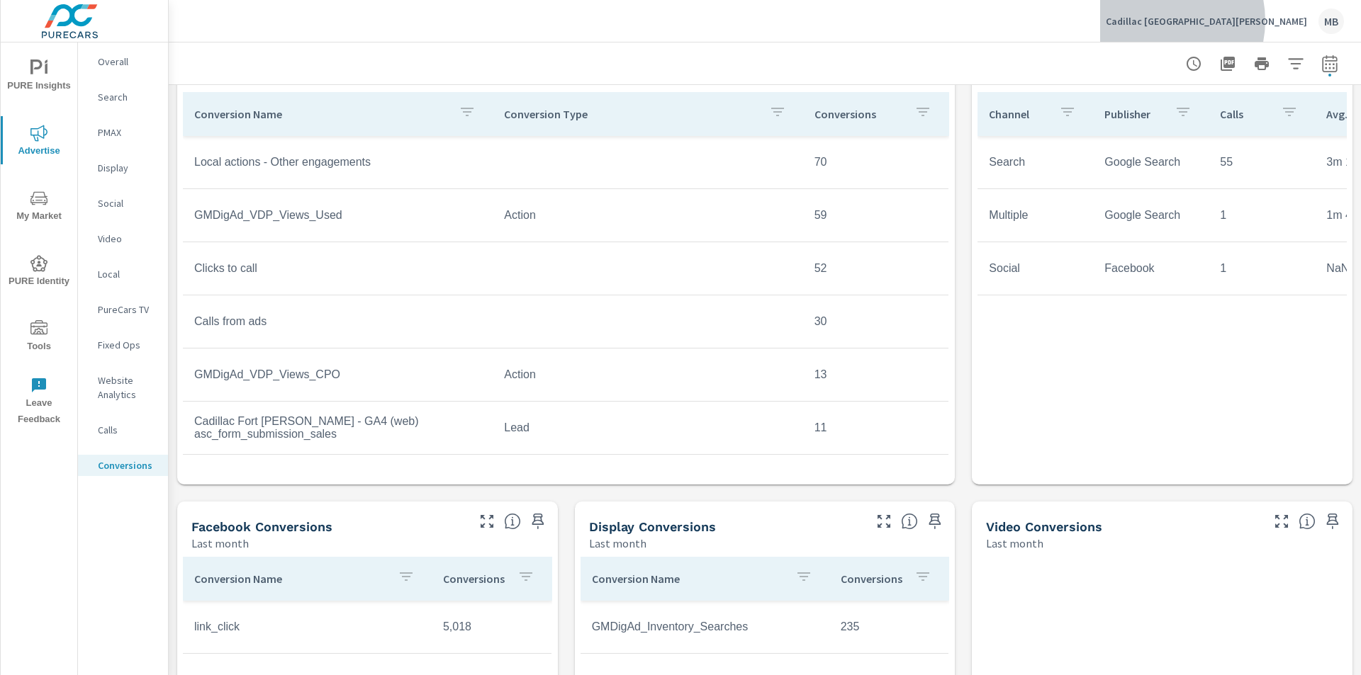
click at [1242, 21] on p "Cadillac [GEOGRAPHIC_DATA][PERSON_NAME]" at bounding box center [1206, 21] width 201 height 13
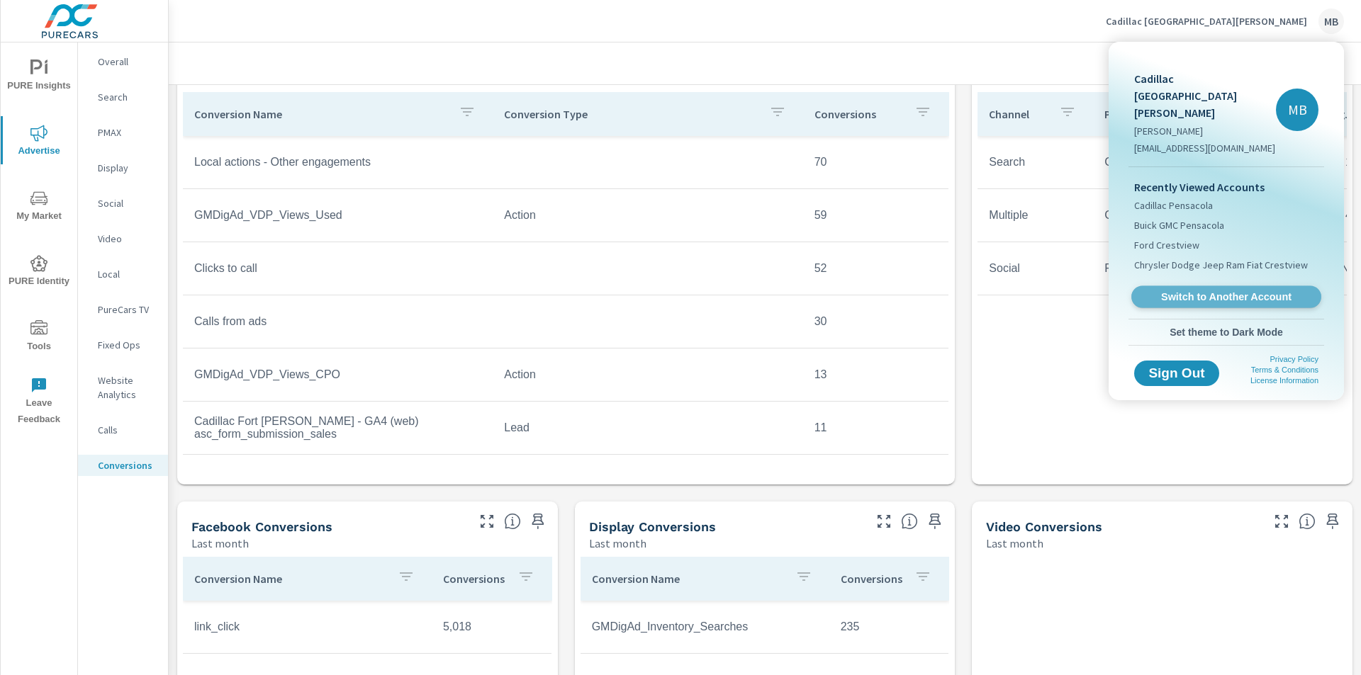
click at [1180, 291] on span "Switch to Another Account" at bounding box center [1226, 297] width 174 height 13
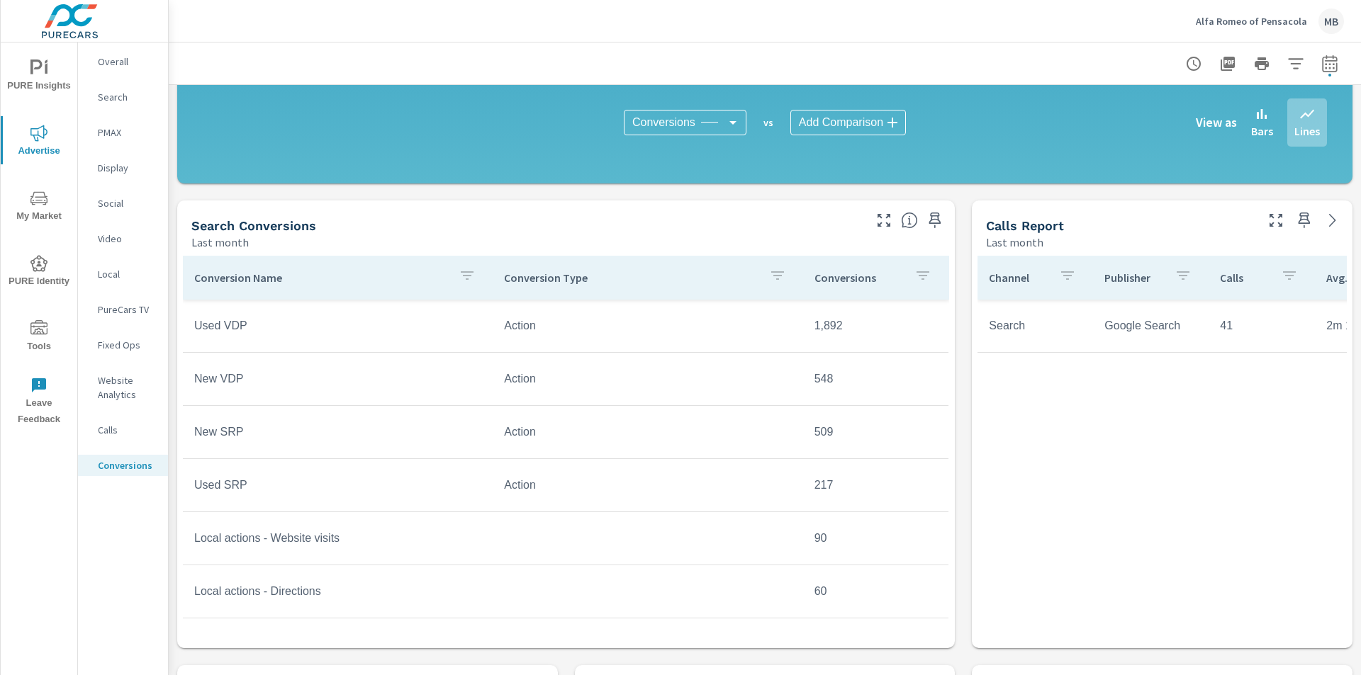
scroll to position [496, 0]
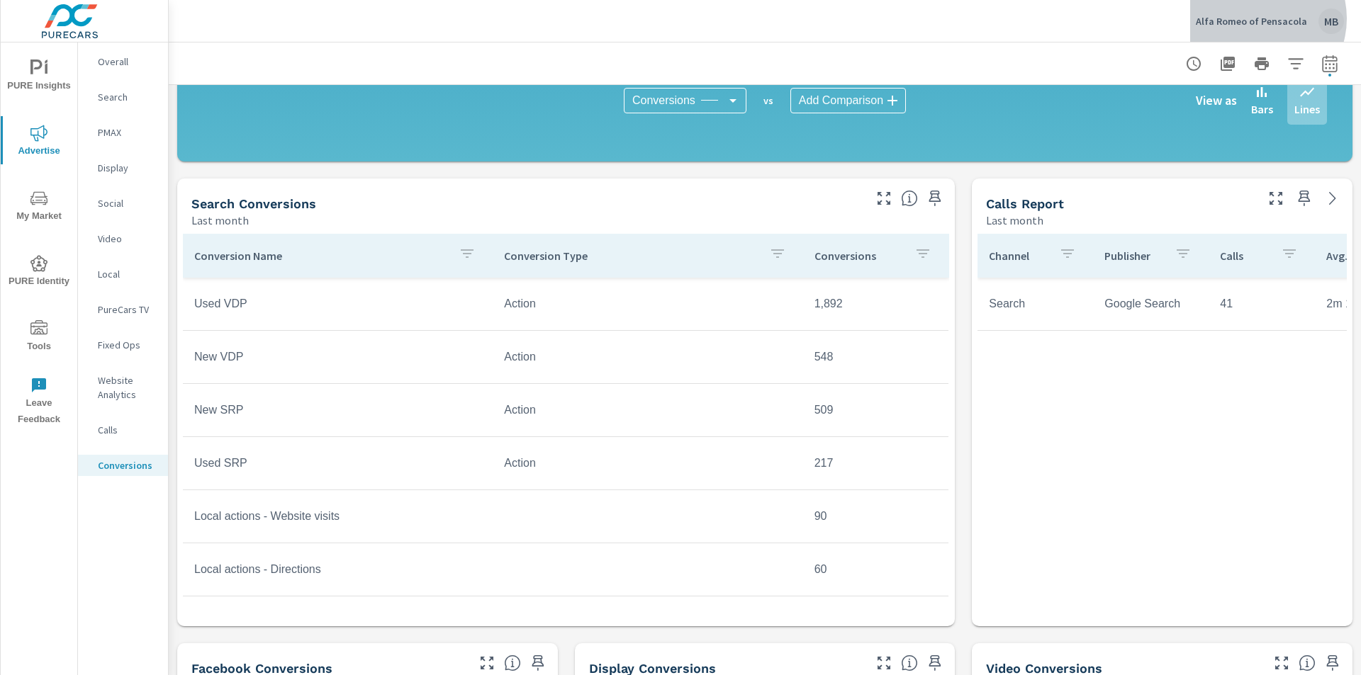
click at [1264, 18] on p "Alfa Romeo of Pensacola" at bounding box center [1251, 21] width 111 height 13
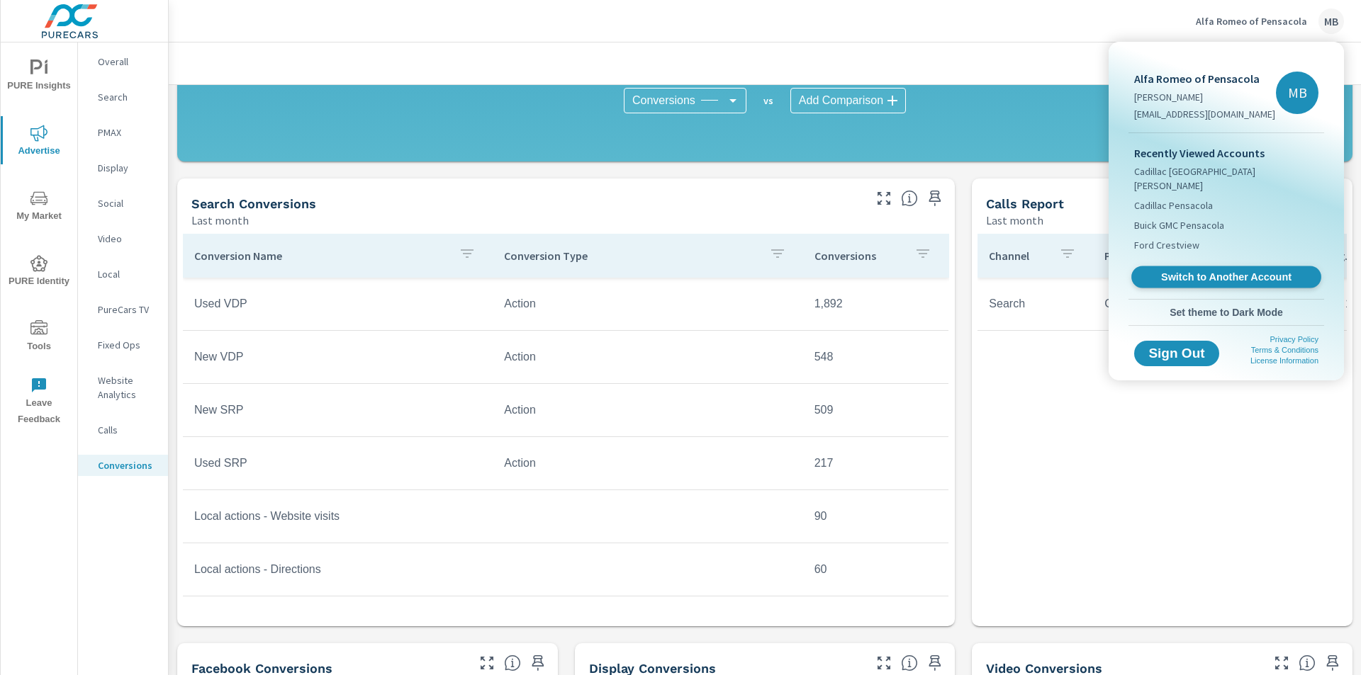
click at [1183, 271] on span "Switch to Another Account" at bounding box center [1226, 277] width 174 height 13
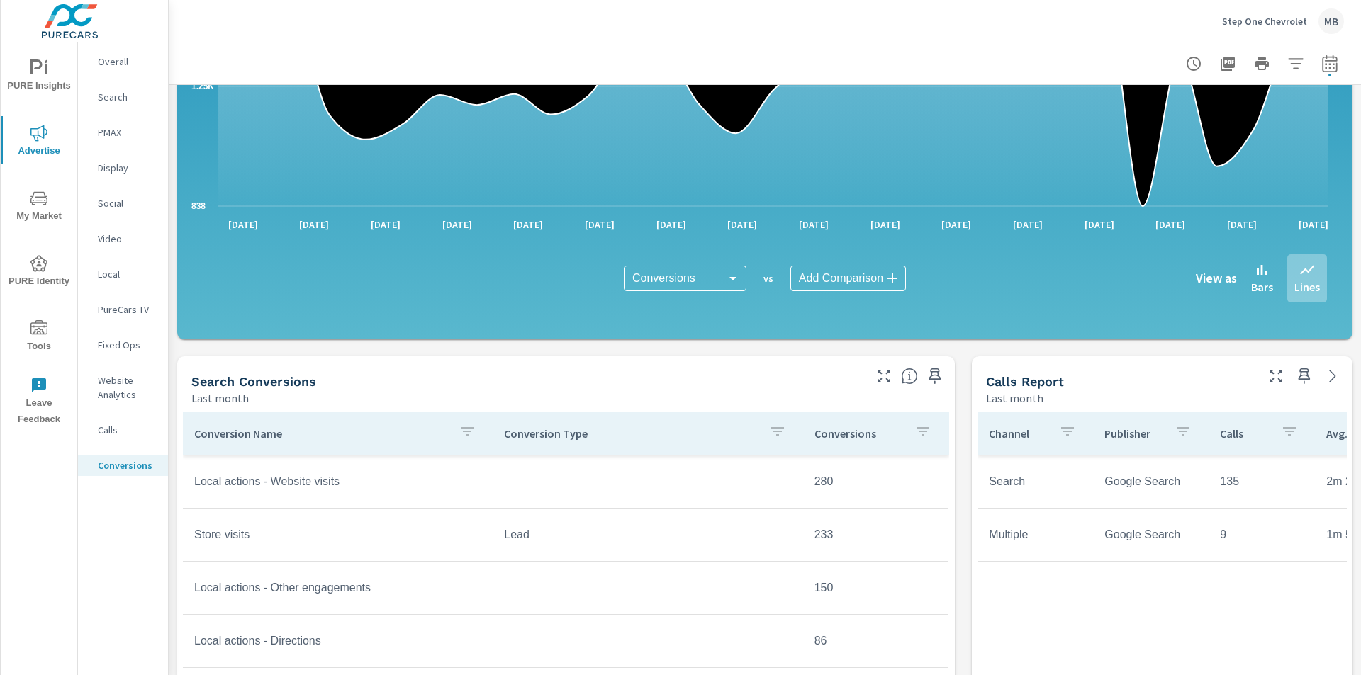
scroll to position [425, 0]
